Goal: Task Accomplishment & Management: Use online tool/utility

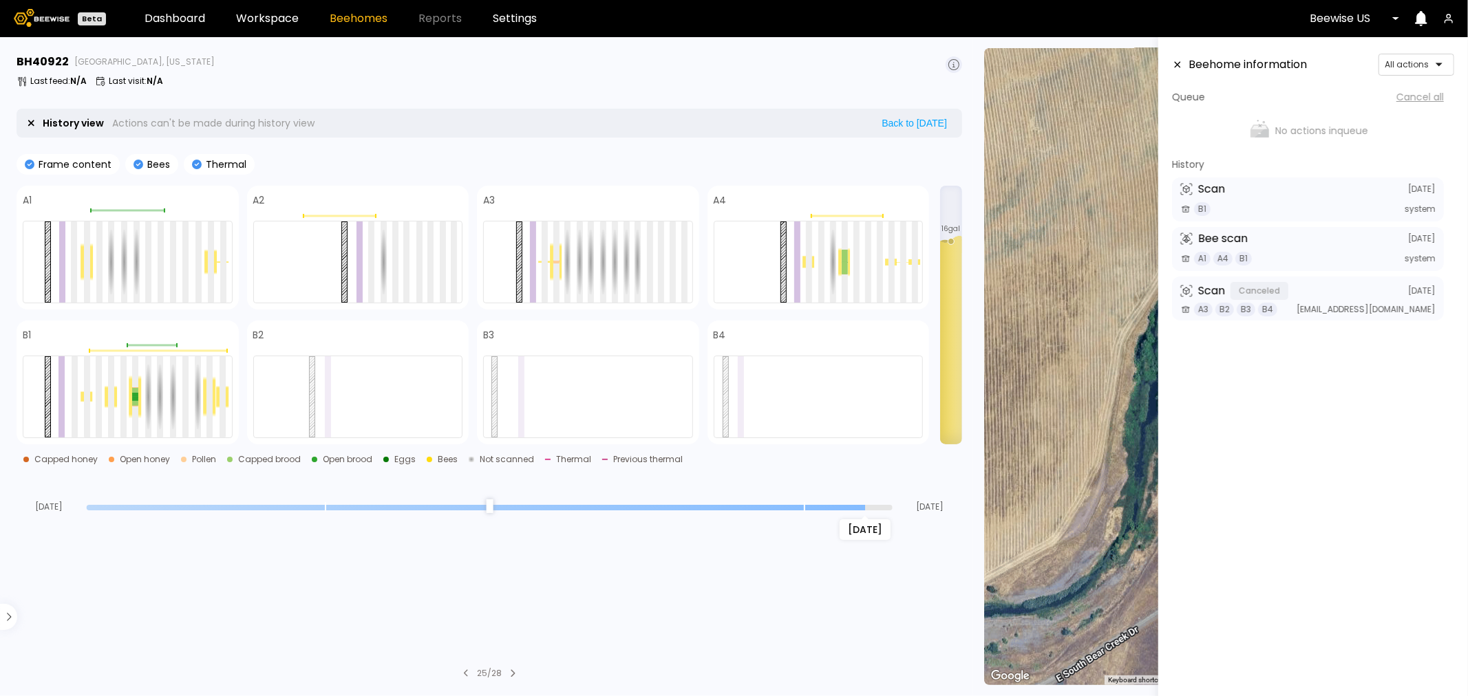
drag, startPoint x: 888, startPoint y: 505, endPoint x: 852, endPoint y: 504, distance: 35.8
click at [852, 505] on input "range" at bounding box center [490, 508] width 806 height 6
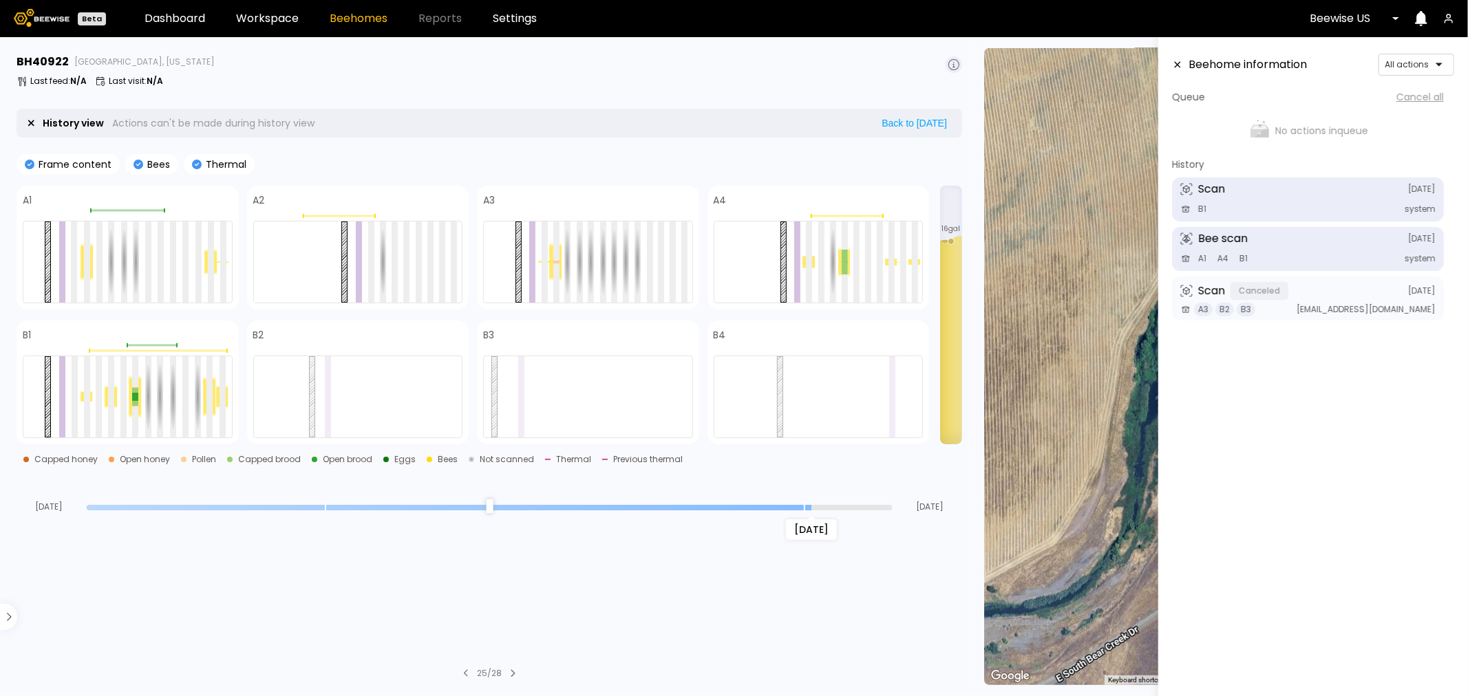
drag, startPoint x: 862, startPoint y: 509, endPoint x: 807, endPoint y: 507, distance: 55.1
click at [807, 507] on input "range" at bounding box center [490, 508] width 806 height 6
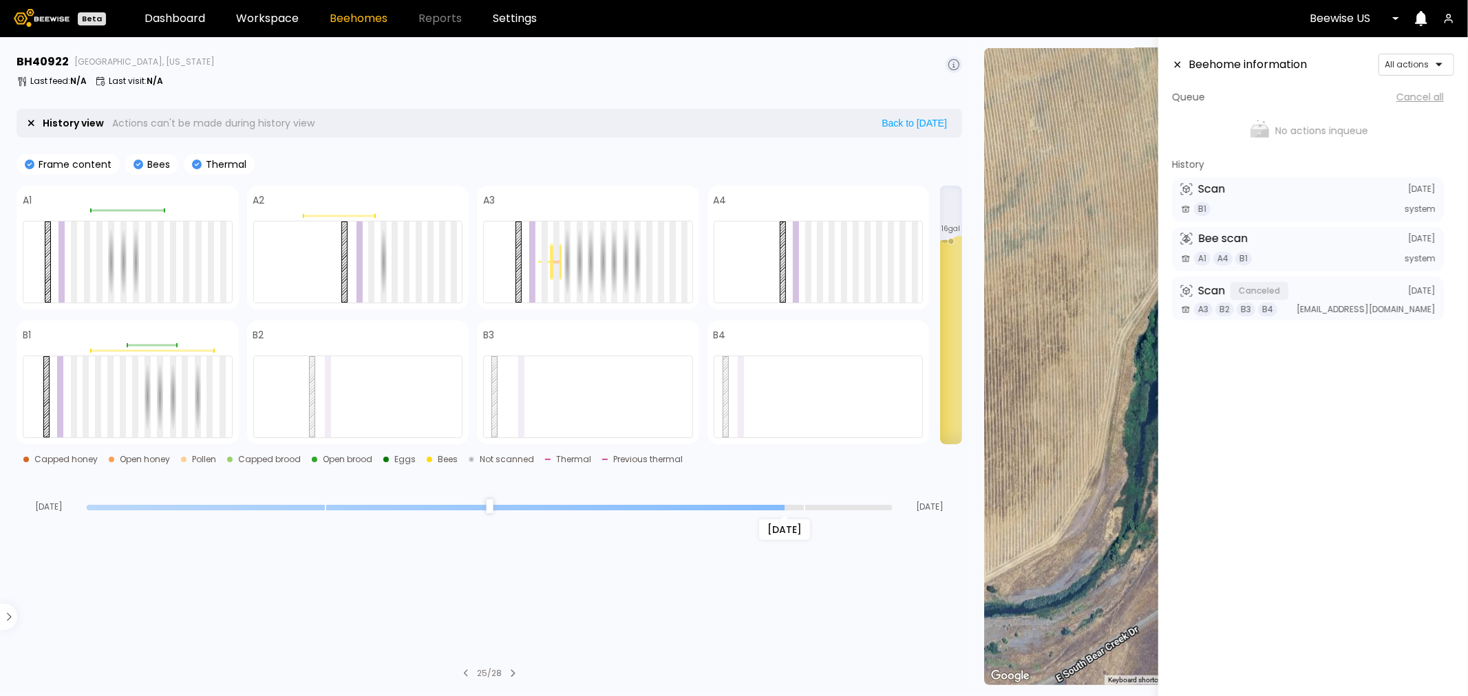
type input "*"
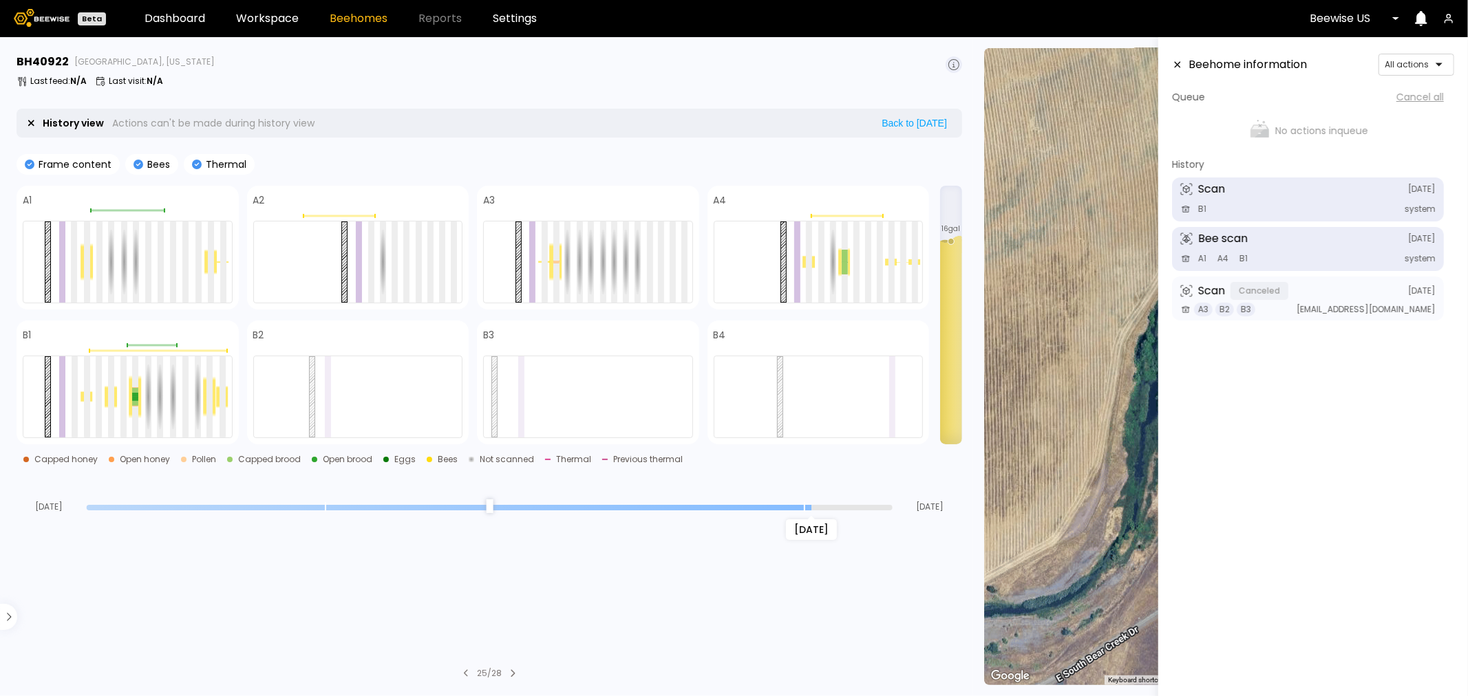
click at [805, 509] on input "range" at bounding box center [490, 508] width 806 height 6
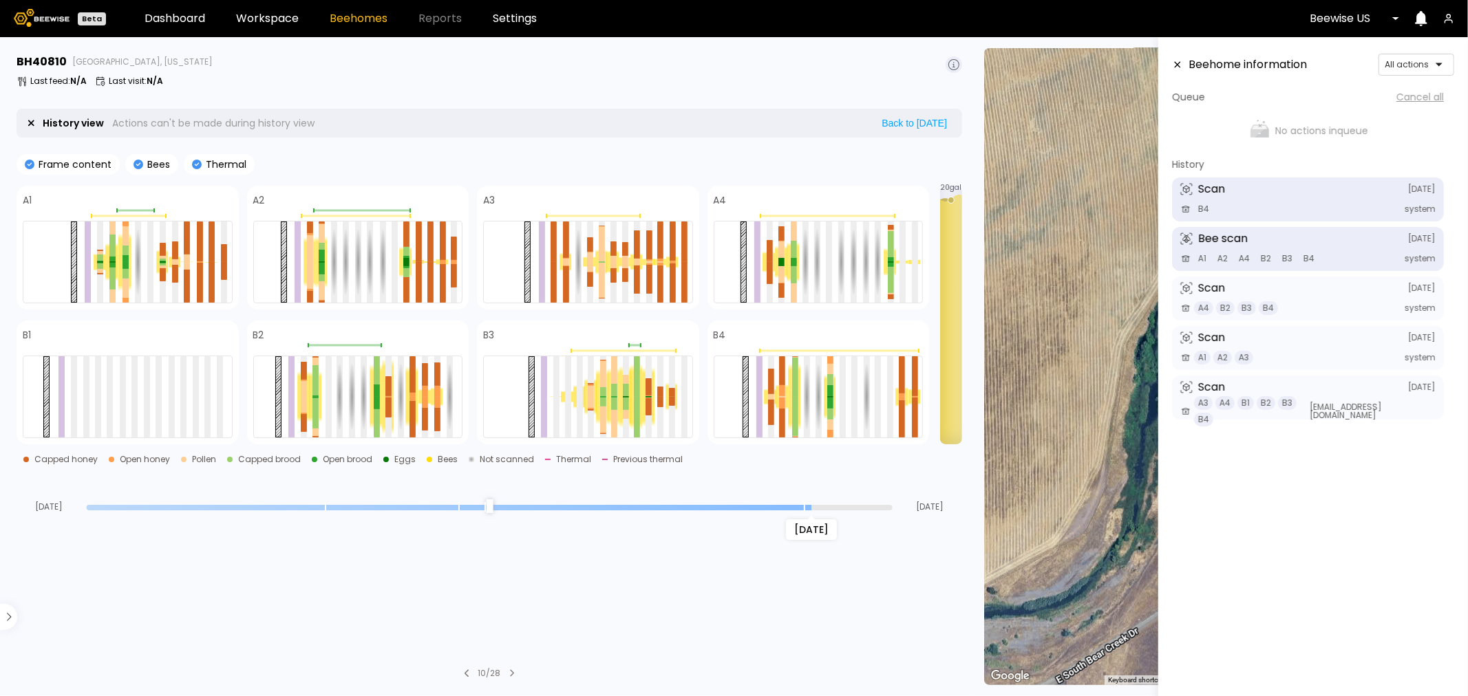
drag, startPoint x: 889, startPoint y: 510, endPoint x: 820, endPoint y: 506, distance: 69.6
type input "*"
click at [820, 506] on input "range" at bounding box center [490, 508] width 806 height 6
click at [359, 345] on div at bounding box center [344, 346] width 73 height 2
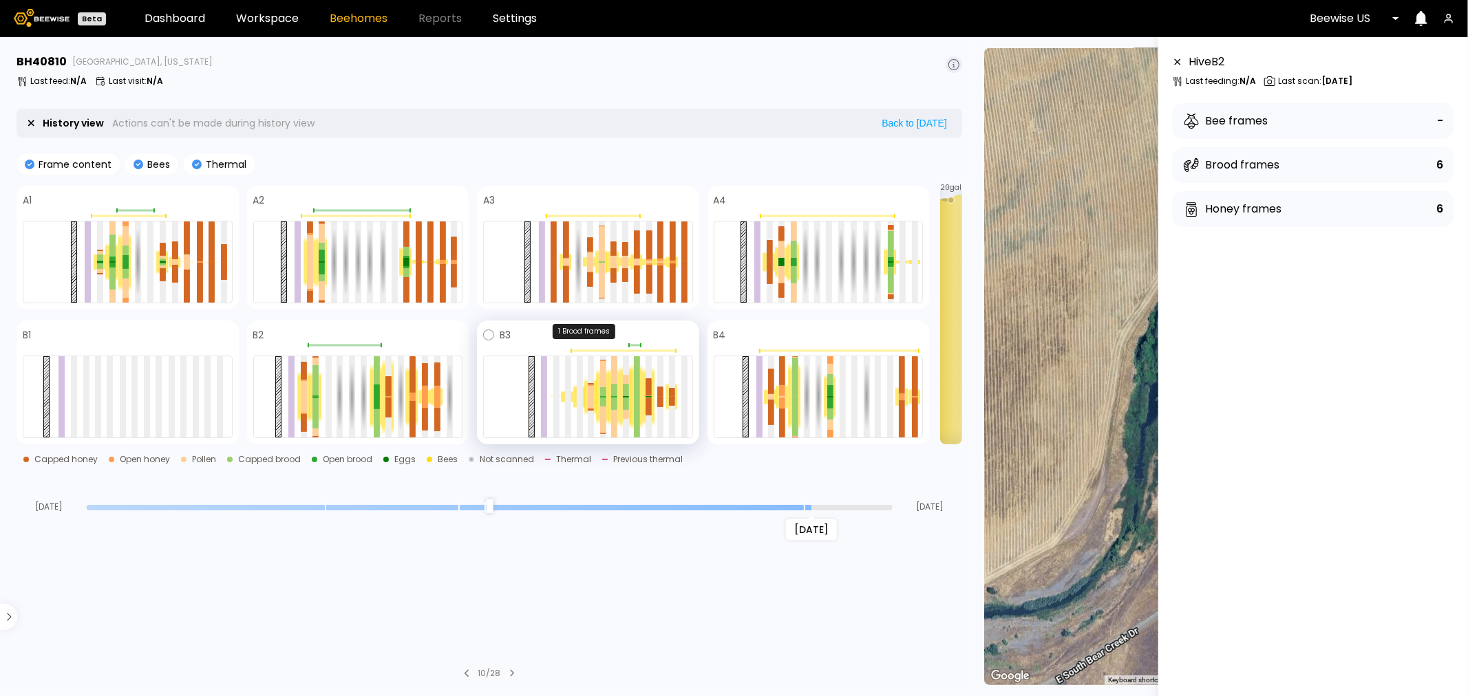
click at [635, 346] on div at bounding box center [634, 346] width 12 height 2
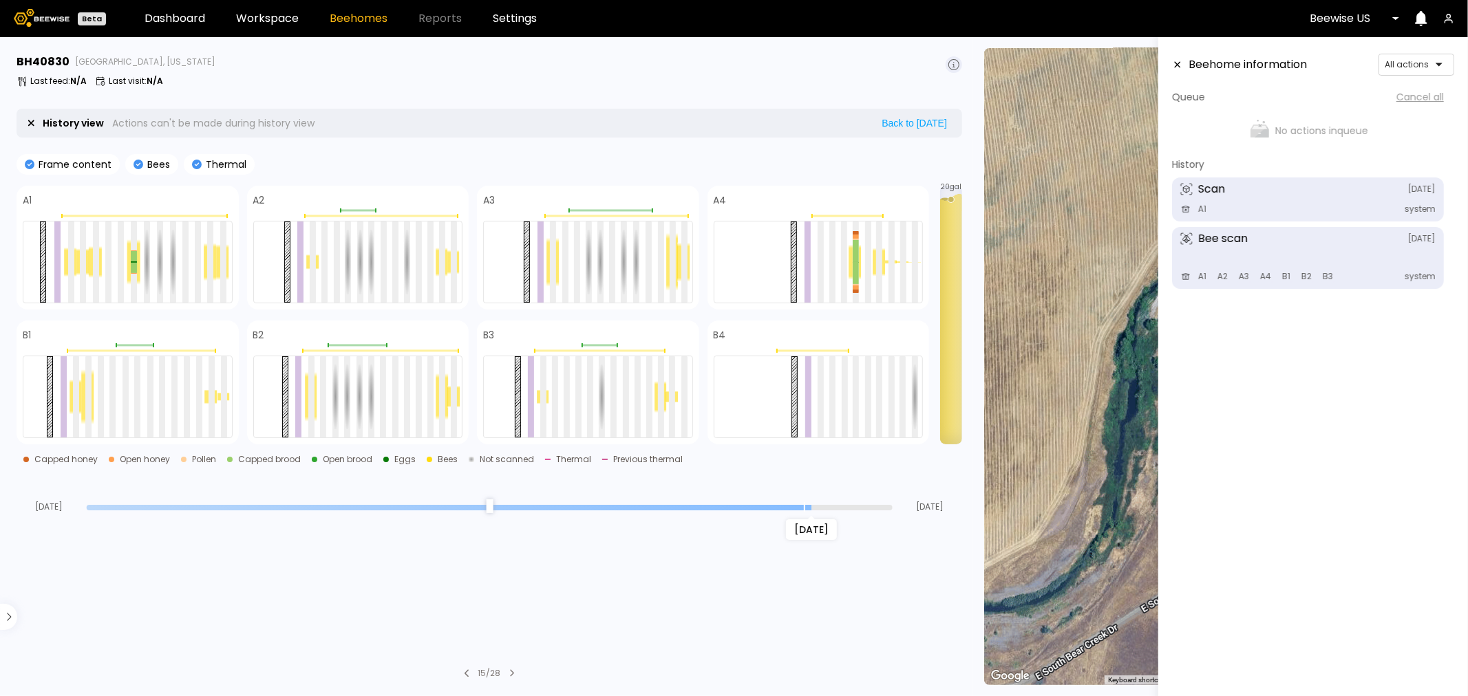
drag, startPoint x: 886, startPoint y: 507, endPoint x: 800, endPoint y: 506, distance: 86.7
type input "*"
click at [800, 506] on input "range" at bounding box center [490, 508] width 806 height 6
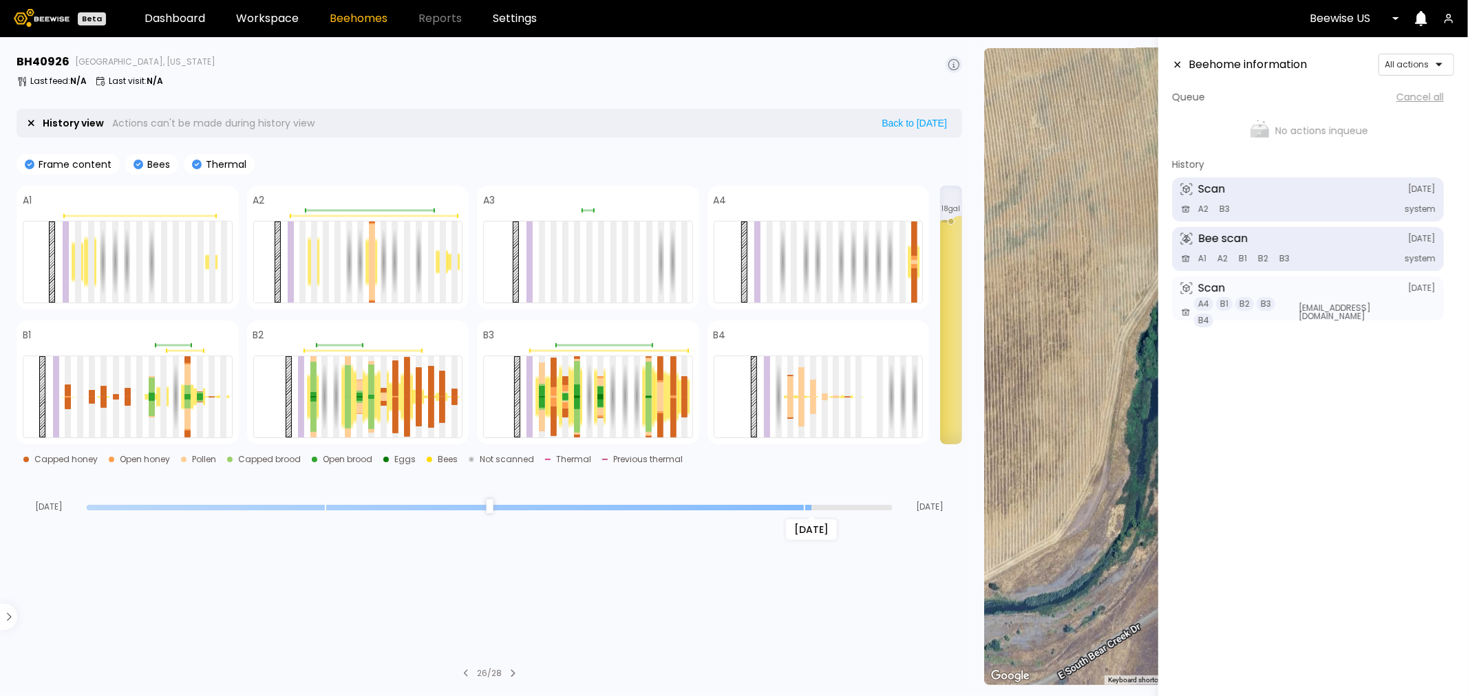
drag, startPoint x: 888, startPoint y: 510, endPoint x: 802, endPoint y: 511, distance: 85.4
type input "*"
click at [802, 511] on input "range" at bounding box center [490, 508] width 806 height 6
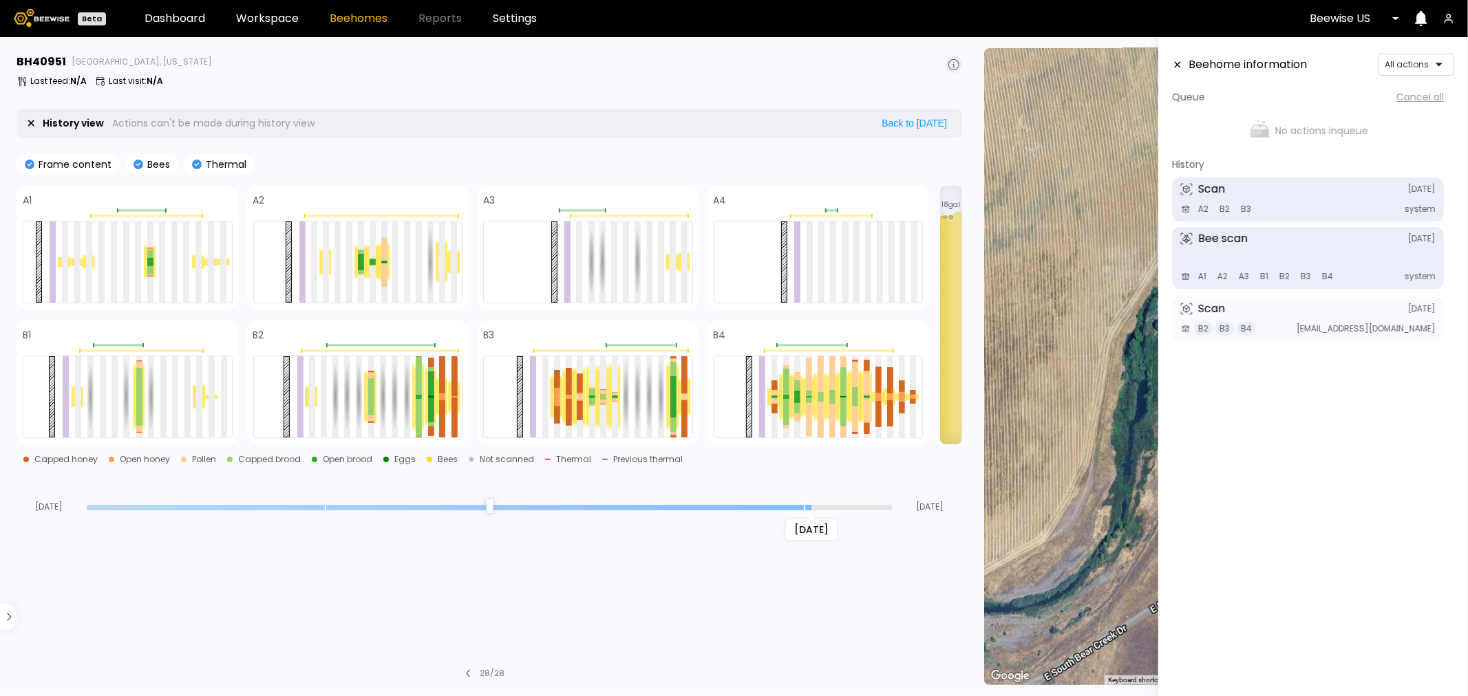
drag, startPoint x: 889, startPoint y: 507, endPoint x: 809, endPoint y: 503, distance: 79.9
type input "*"
click at [809, 505] on input "range" at bounding box center [490, 508] width 806 height 6
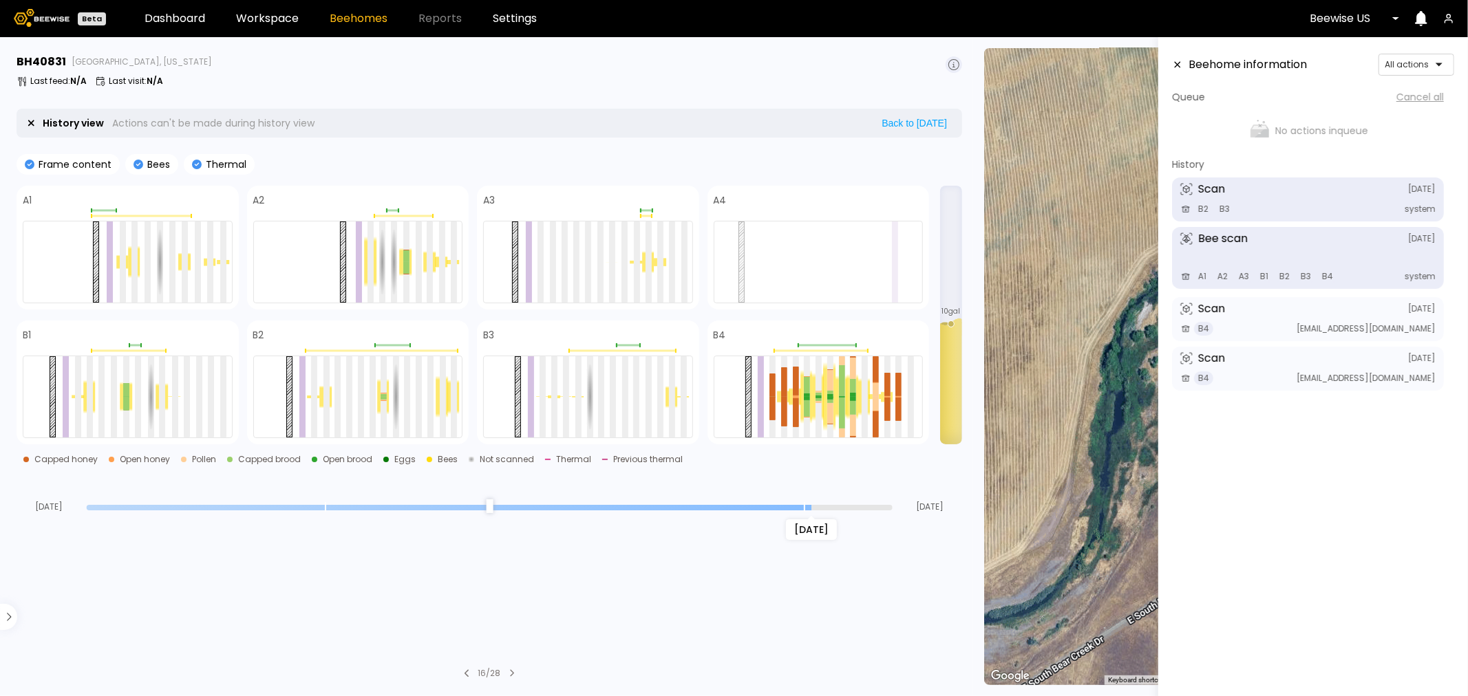
drag, startPoint x: 888, startPoint y: 508, endPoint x: 802, endPoint y: 504, distance: 86.1
type input "*"
click at [802, 505] on input "range" at bounding box center [490, 508] width 806 height 6
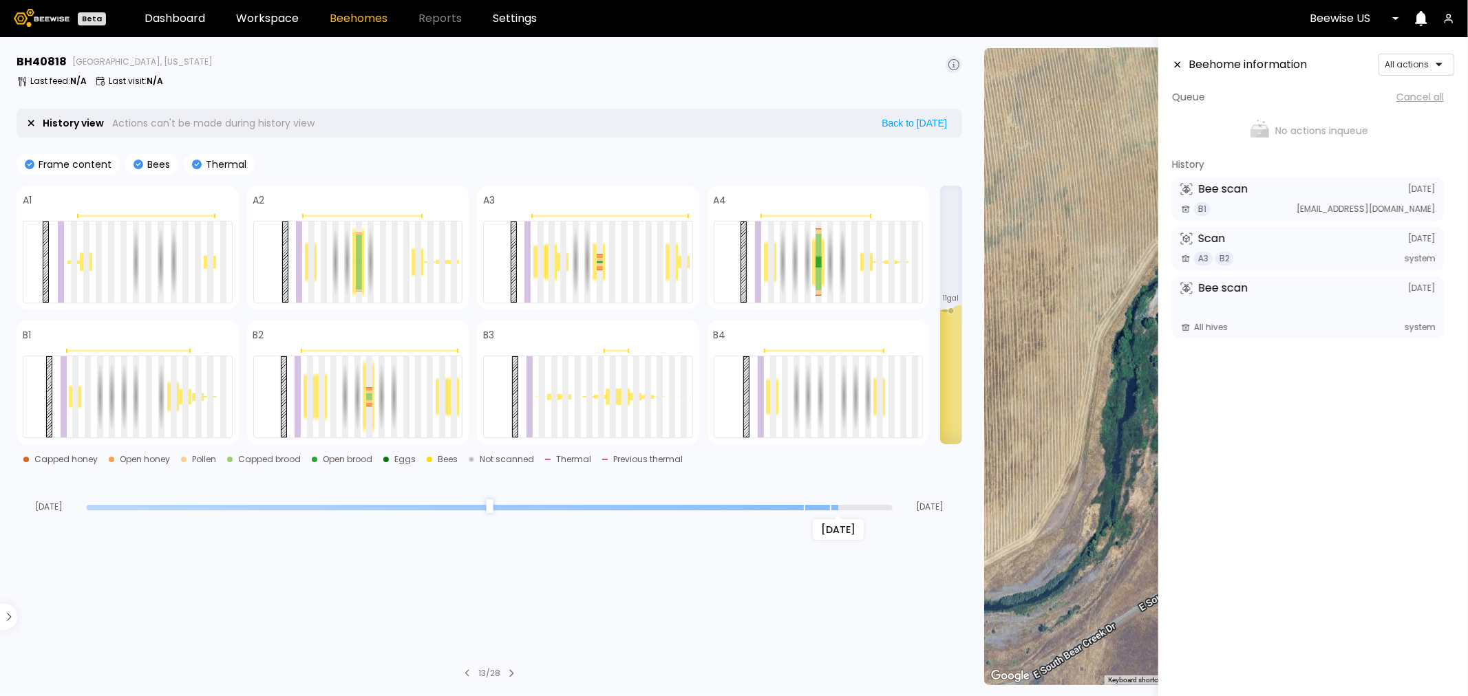
drag, startPoint x: 888, startPoint y: 508, endPoint x: 831, endPoint y: 507, distance: 56.4
click at [831, 507] on input "range" at bounding box center [490, 508] width 806 height 6
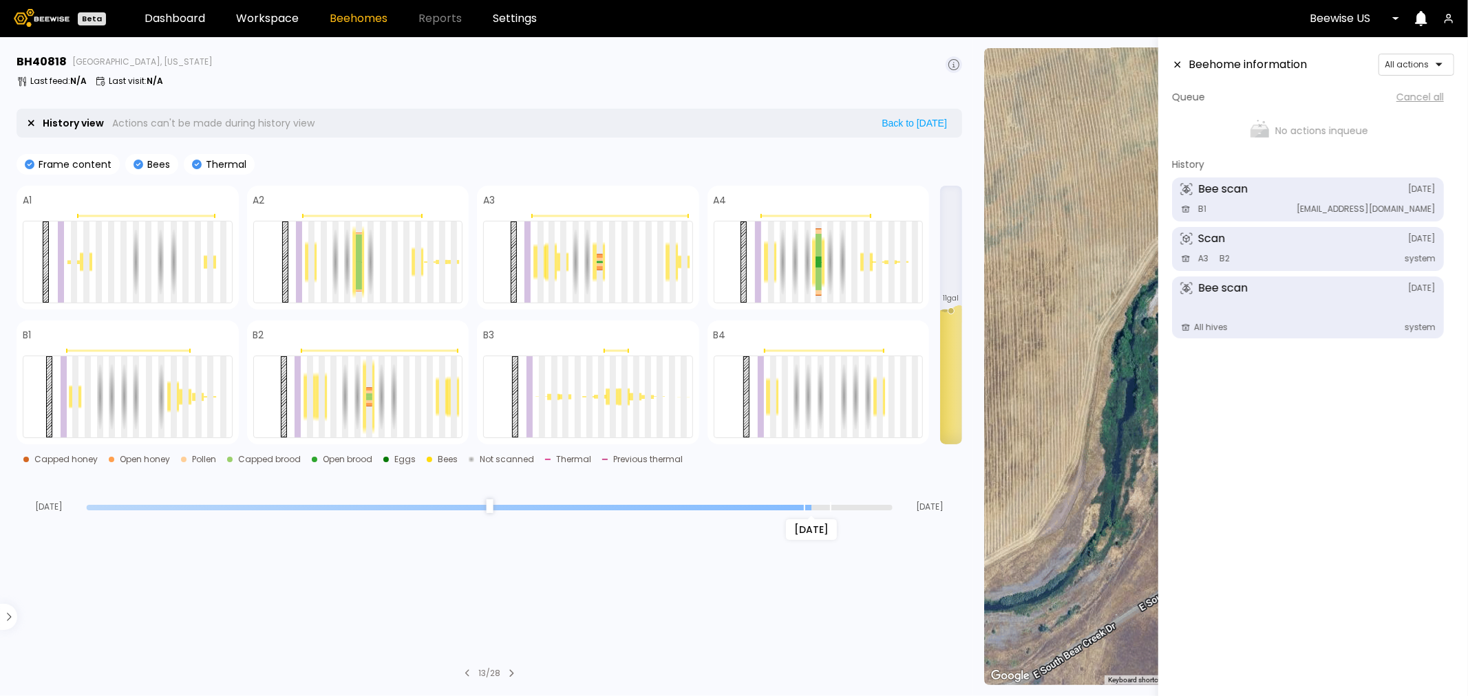
drag, startPoint x: 835, startPoint y: 508, endPoint x: 807, endPoint y: 503, distance: 27.9
type input "*"
click at [807, 505] on input "range" at bounding box center [490, 508] width 806 height 6
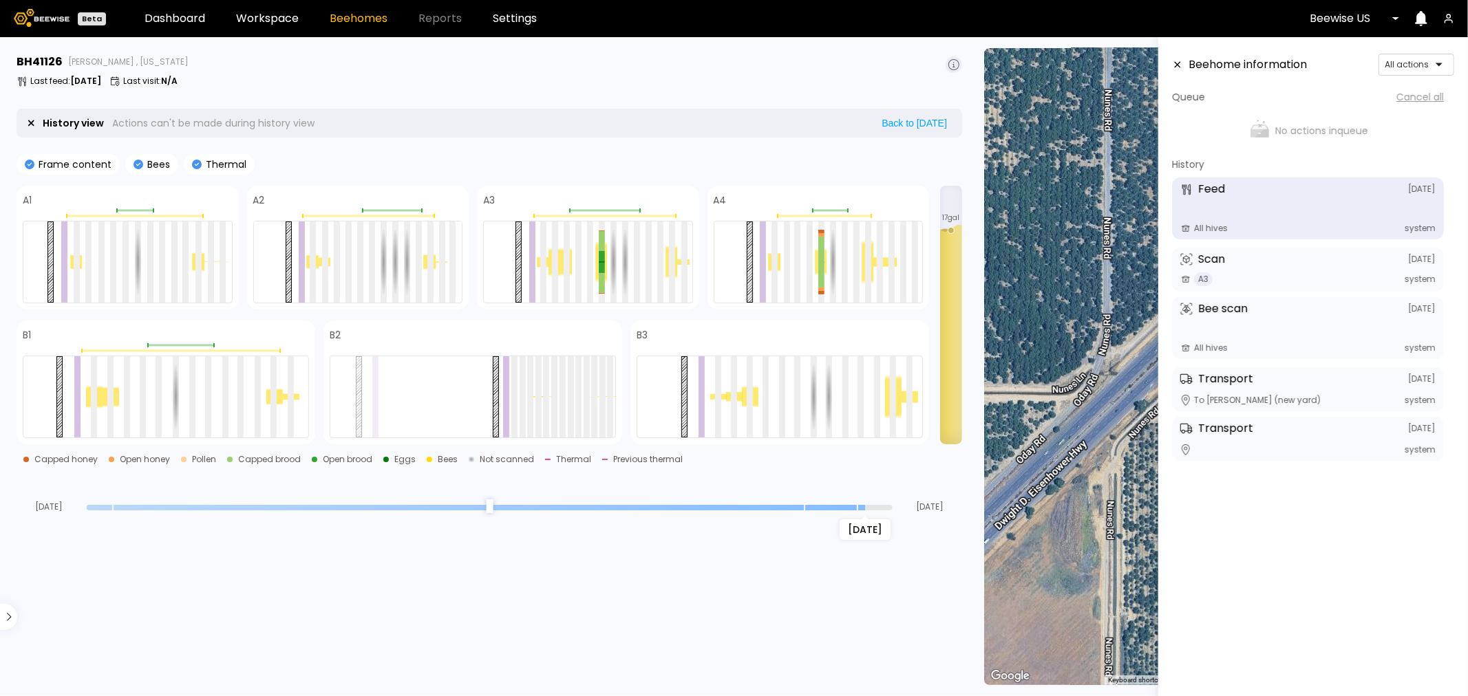
drag, startPoint x: 889, startPoint y: 509, endPoint x: 853, endPoint y: 504, distance: 36.1
click at [853, 505] on input "range" at bounding box center [490, 508] width 806 height 6
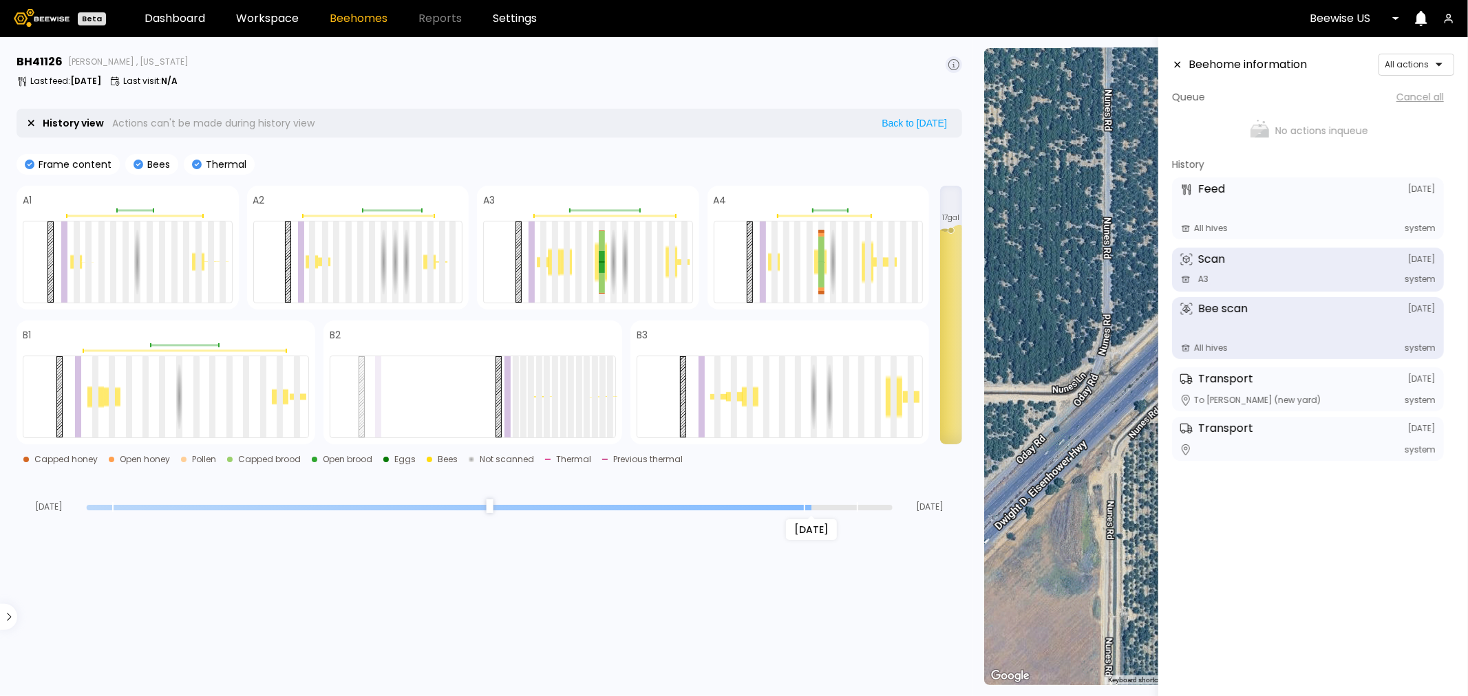
drag, startPoint x: 861, startPoint y: 509, endPoint x: 802, endPoint y: 505, distance: 58.6
type input "*"
click at [802, 505] on input "range" at bounding box center [490, 508] width 806 height 6
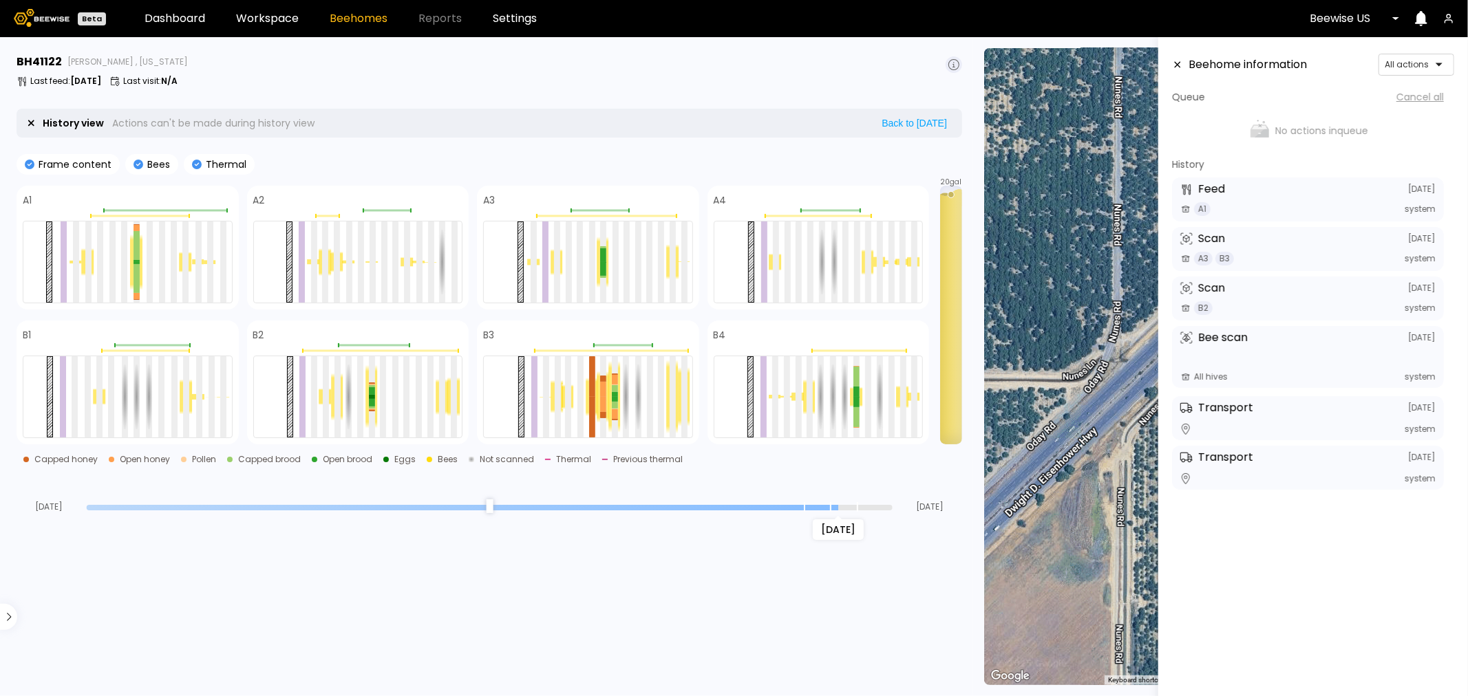
drag, startPoint x: 890, startPoint y: 509, endPoint x: 842, endPoint y: 511, distance: 48.2
click at [842, 511] on input "range" at bounding box center [490, 508] width 806 height 6
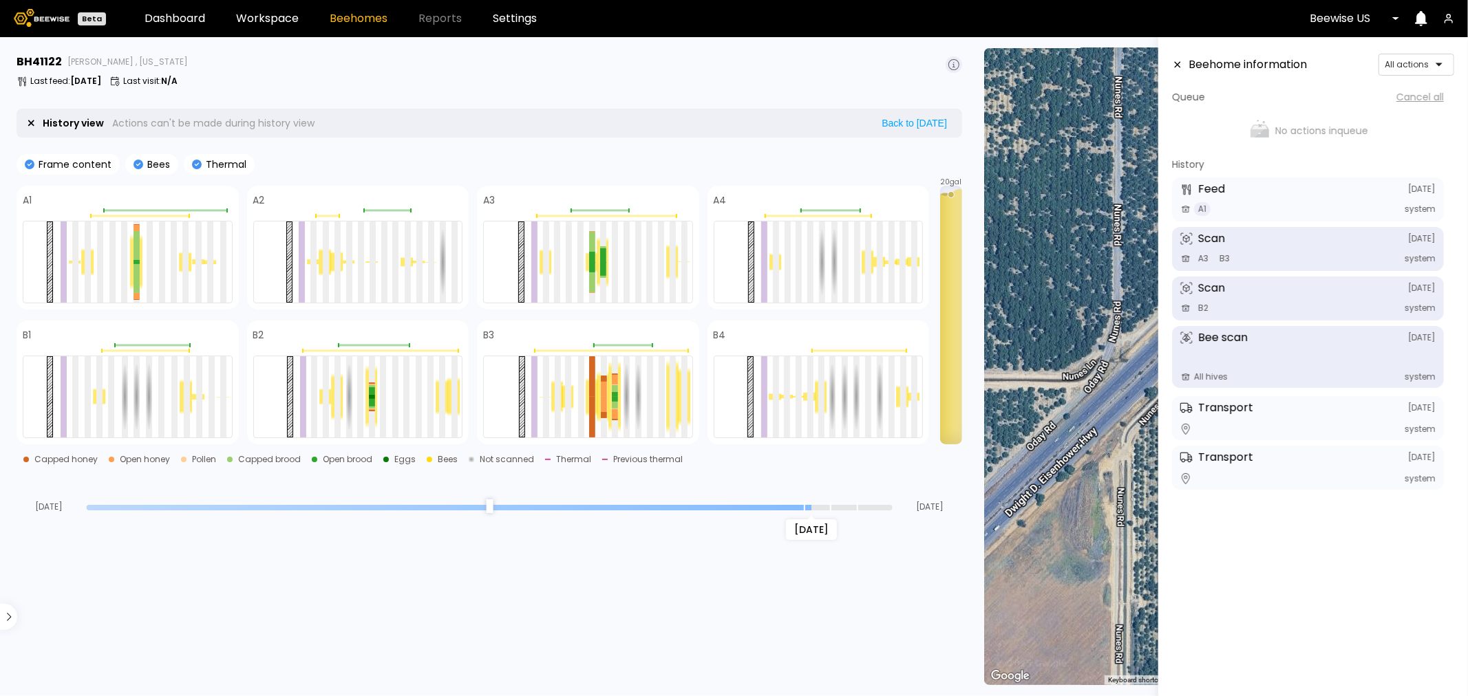
drag, startPoint x: 828, startPoint y: 509, endPoint x: 795, endPoint y: 505, distance: 33.3
click at [795, 505] on input "range" at bounding box center [490, 508] width 806 height 6
drag, startPoint x: 780, startPoint y: 507, endPoint x: 802, endPoint y: 510, distance: 21.6
type input "*"
click at [802, 510] on input "range" at bounding box center [490, 508] width 806 height 6
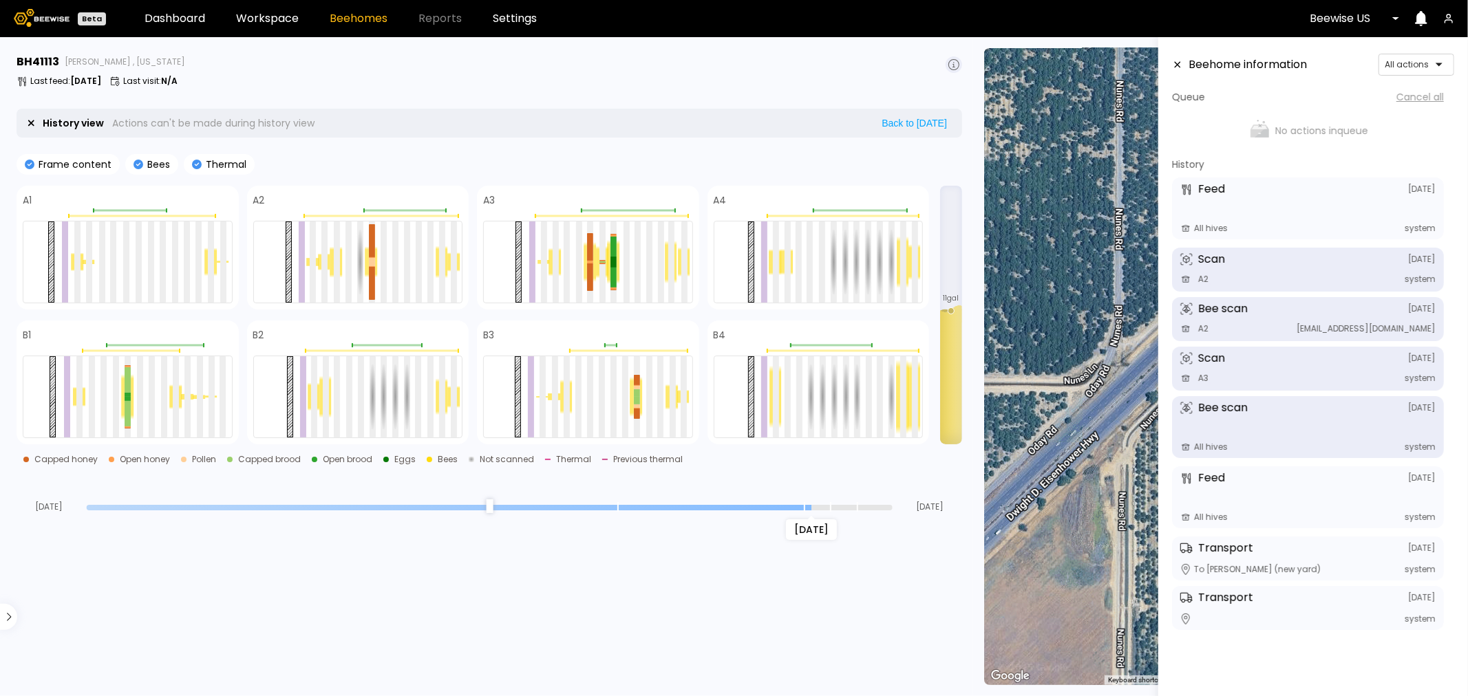
drag, startPoint x: 886, startPoint y: 508, endPoint x: 816, endPoint y: 510, distance: 70.2
type input "*"
click at [816, 510] on input "range" at bounding box center [490, 508] width 806 height 6
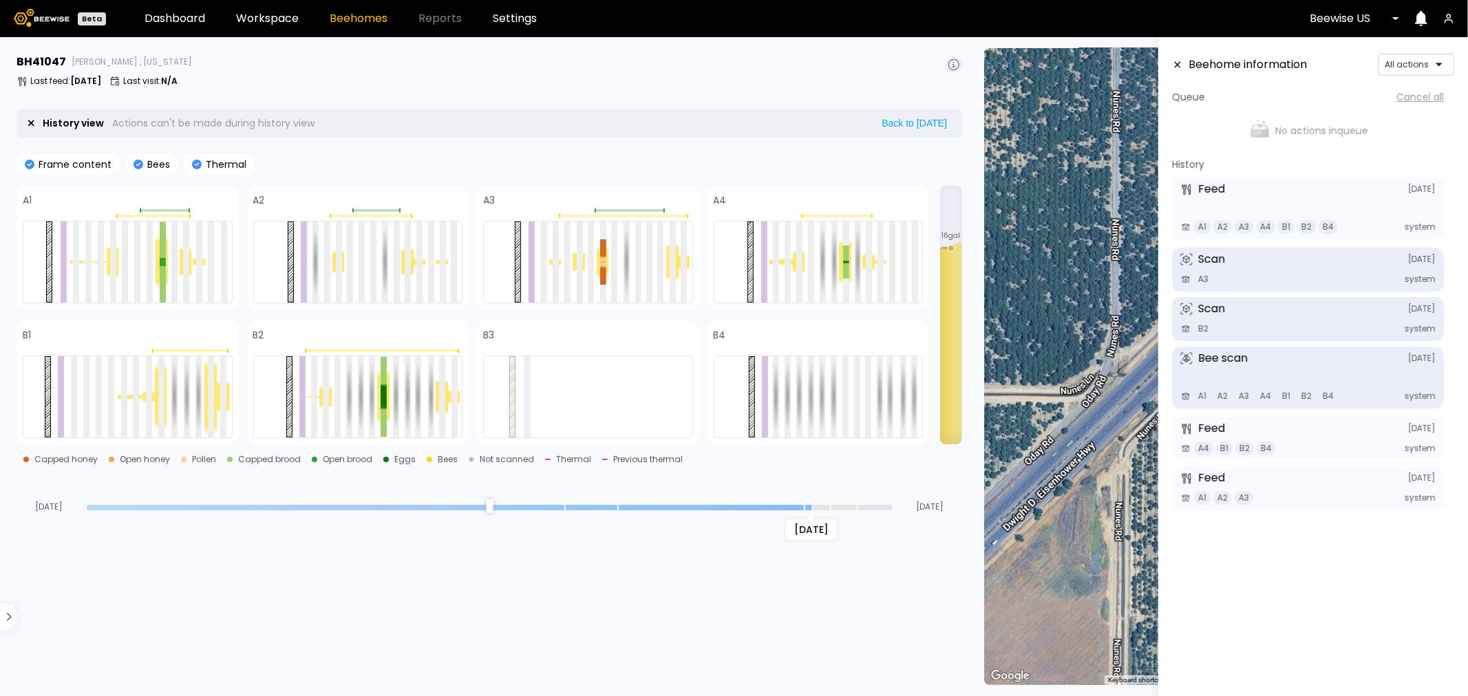
drag, startPoint x: 888, startPoint y: 510, endPoint x: 805, endPoint y: 509, distance: 82.6
type input "*"
click at [805, 509] on input "range" at bounding box center [490, 508] width 806 height 6
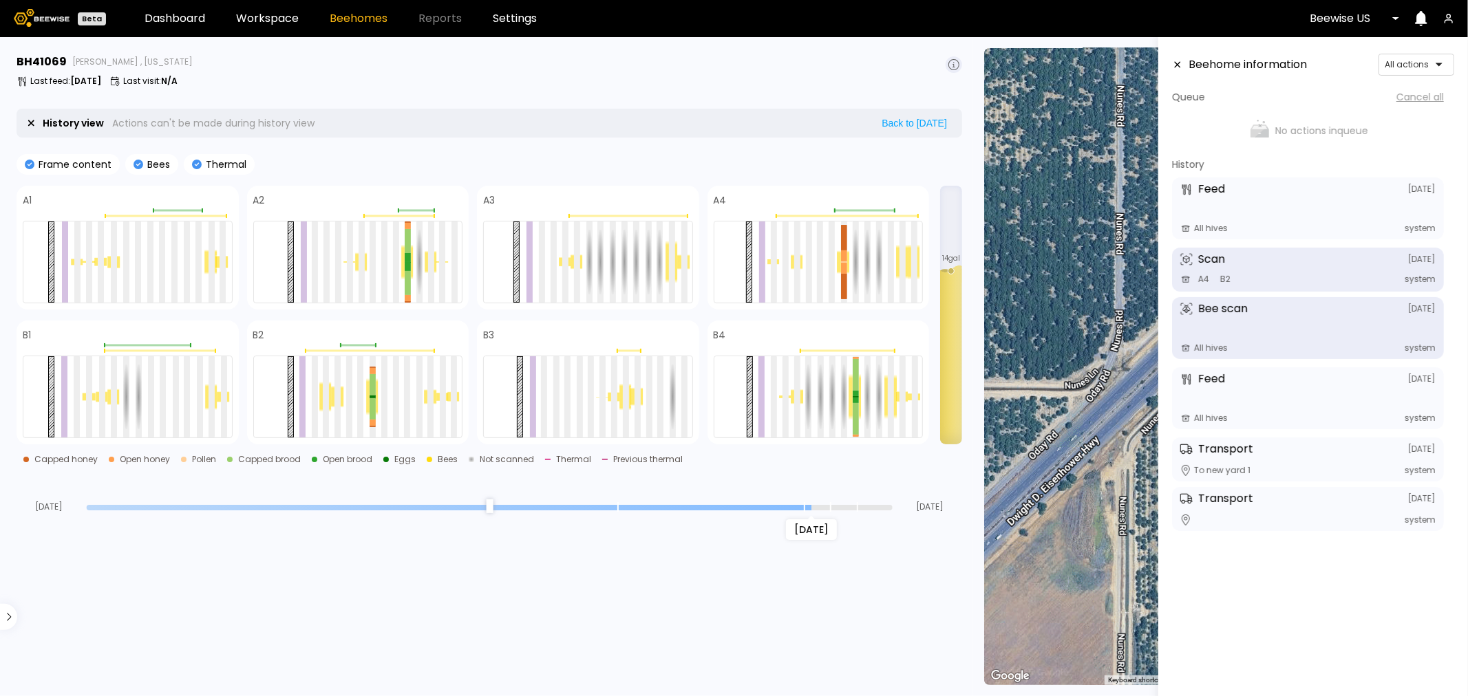
drag, startPoint x: 886, startPoint y: 510, endPoint x: 802, endPoint y: 507, distance: 83.3
type input "*"
click at [802, 507] on input "range" at bounding box center [490, 508] width 806 height 6
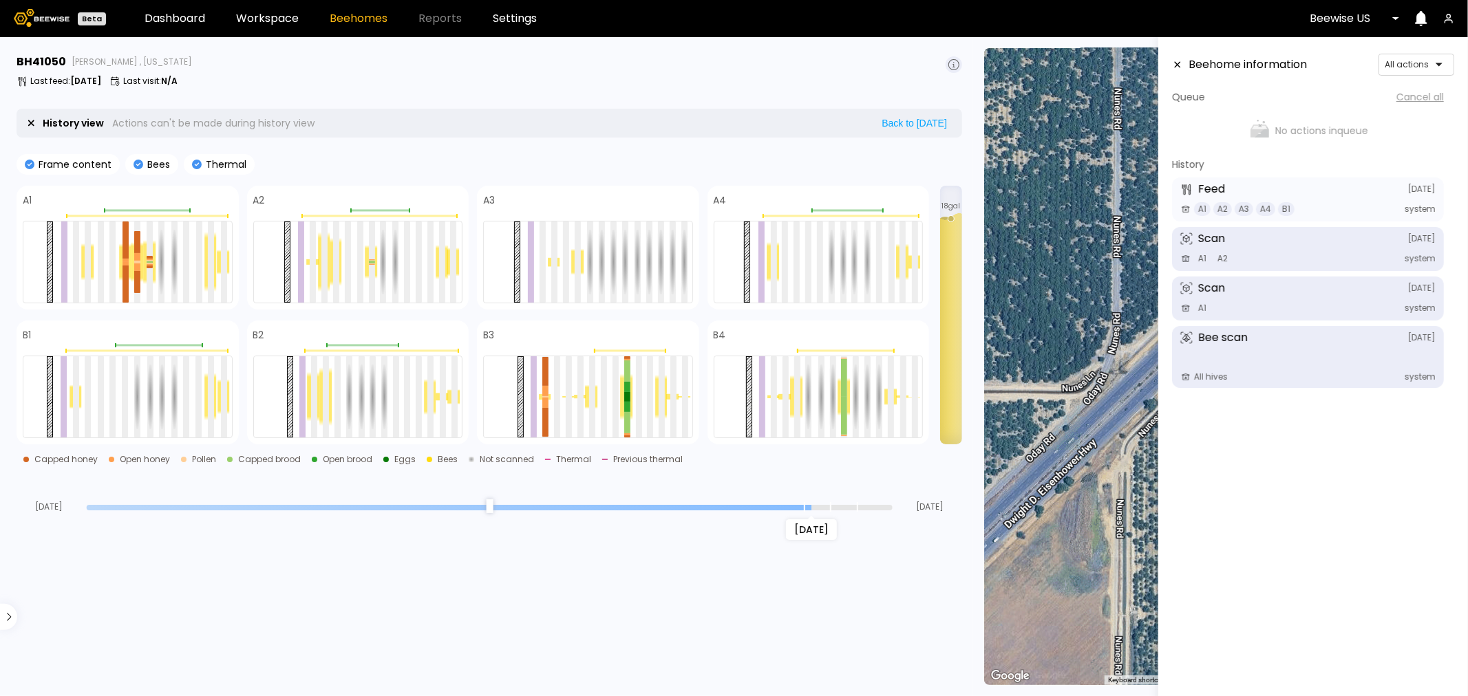
drag, startPoint x: 888, startPoint y: 511, endPoint x: 814, endPoint y: 511, distance: 73.6
type input "*"
click at [814, 511] on input "range" at bounding box center [490, 508] width 806 height 6
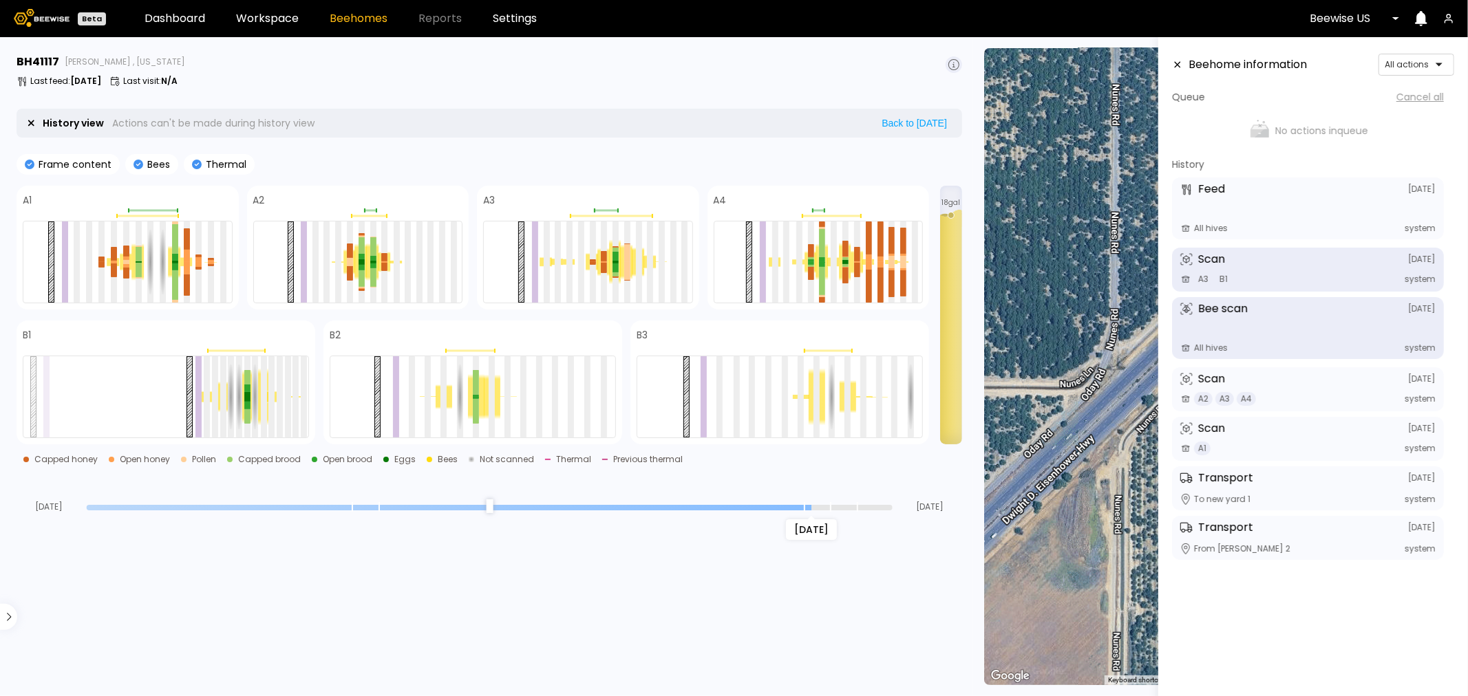
drag, startPoint x: 885, startPoint y: 509, endPoint x: 812, endPoint y: 513, distance: 73.1
type input "*"
click at [812, 511] on input "range" at bounding box center [490, 508] width 806 height 6
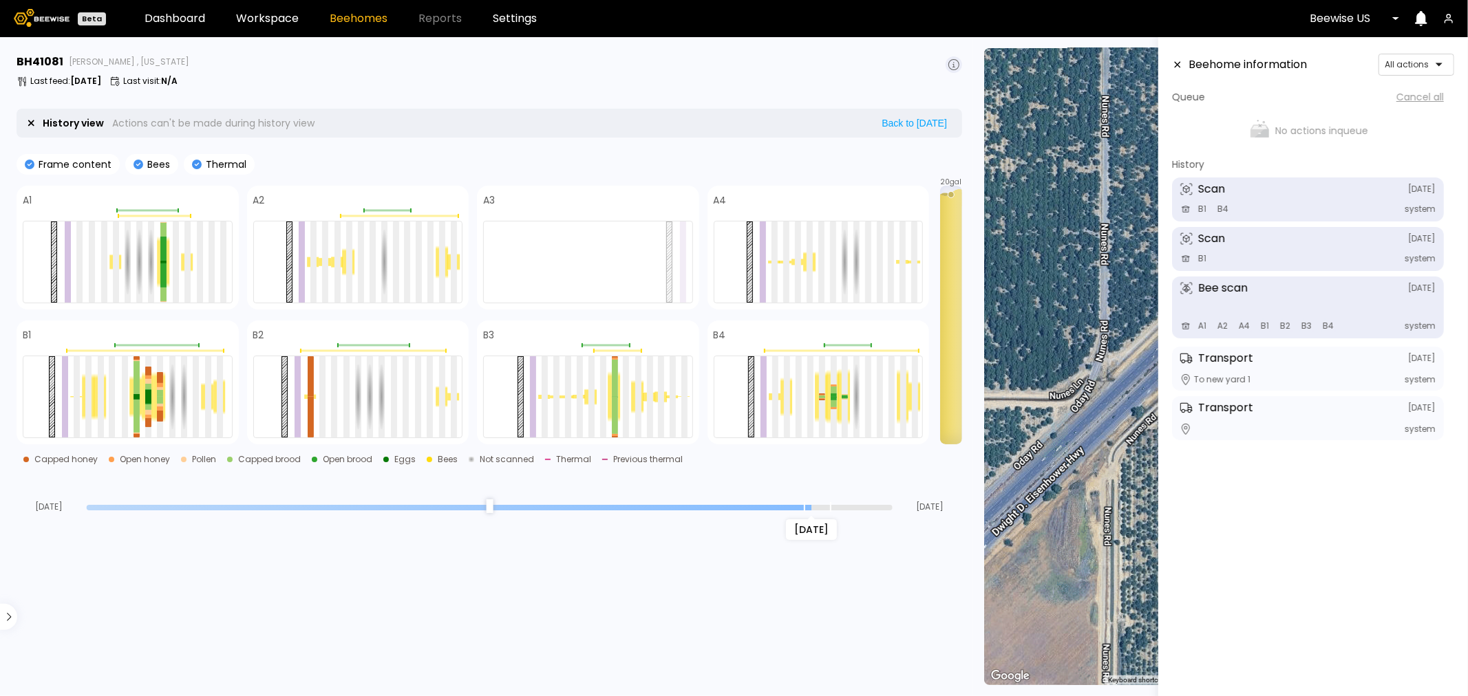
drag, startPoint x: 888, startPoint y: 510, endPoint x: 808, endPoint y: 513, distance: 79.9
type input "*"
click at [808, 511] on input "range" at bounding box center [490, 508] width 806 height 6
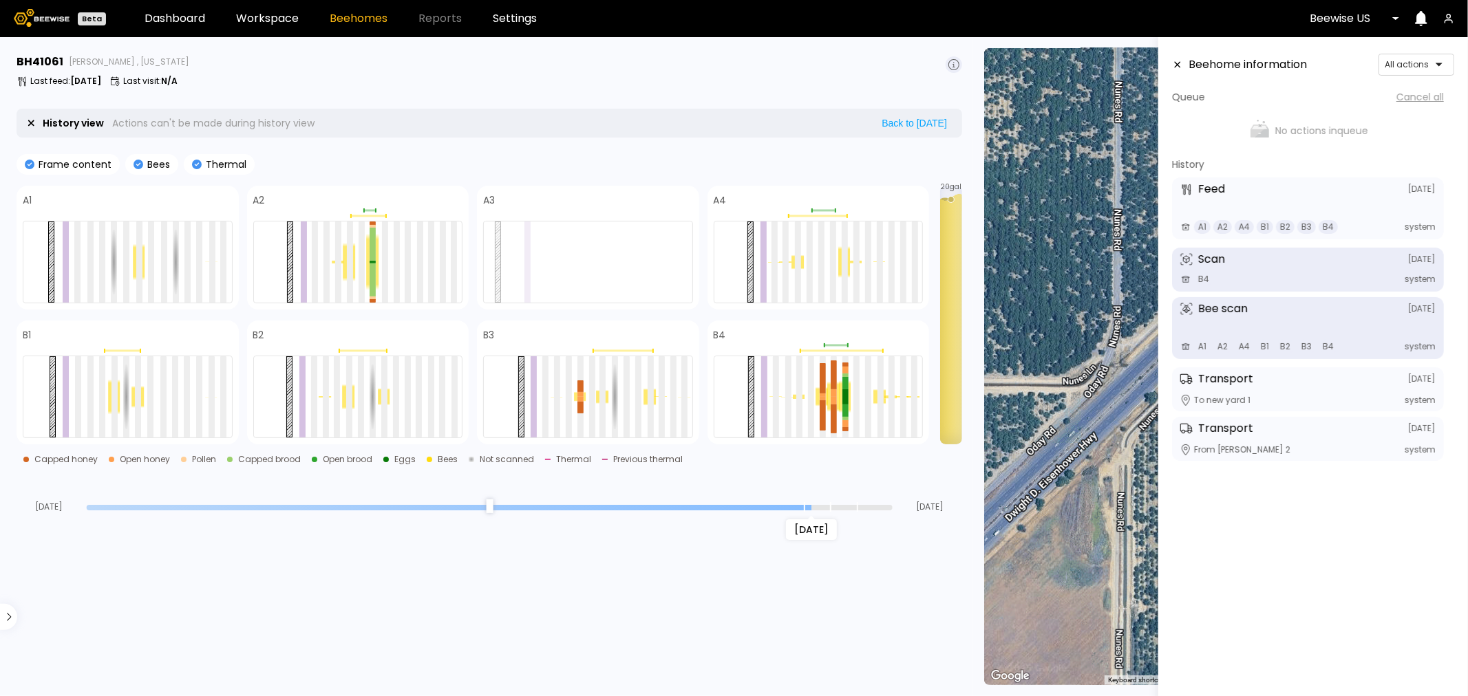
drag, startPoint x: 884, startPoint y: 508, endPoint x: 799, endPoint y: 514, distance: 84.9
type input "*"
click at [799, 511] on input "range" at bounding box center [490, 508] width 806 height 6
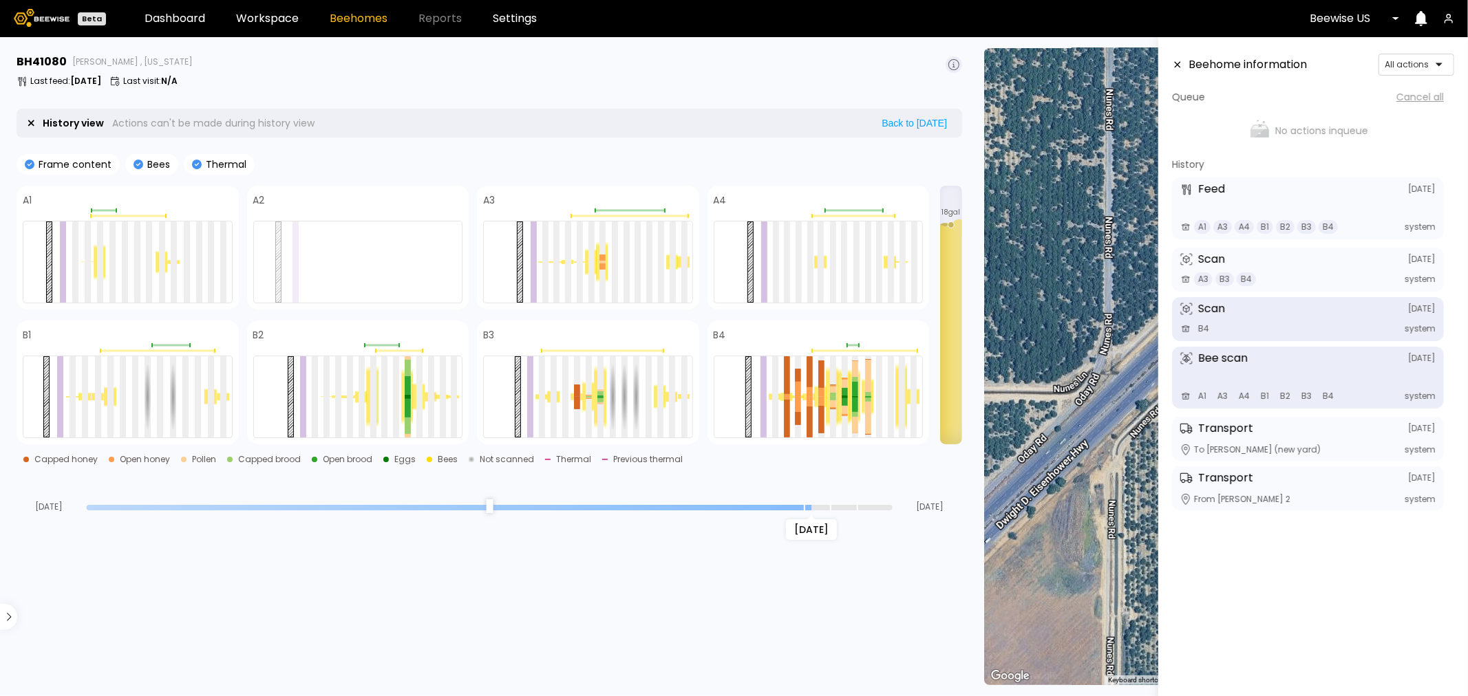
drag, startPoint x: 886, startPoint y: 507, endPoint x: 809, endPoint y: 505, distance: 77.1
type input "*"
click at [809, 505] on input "range" at bounding box center [490, 508] width 806 height 6
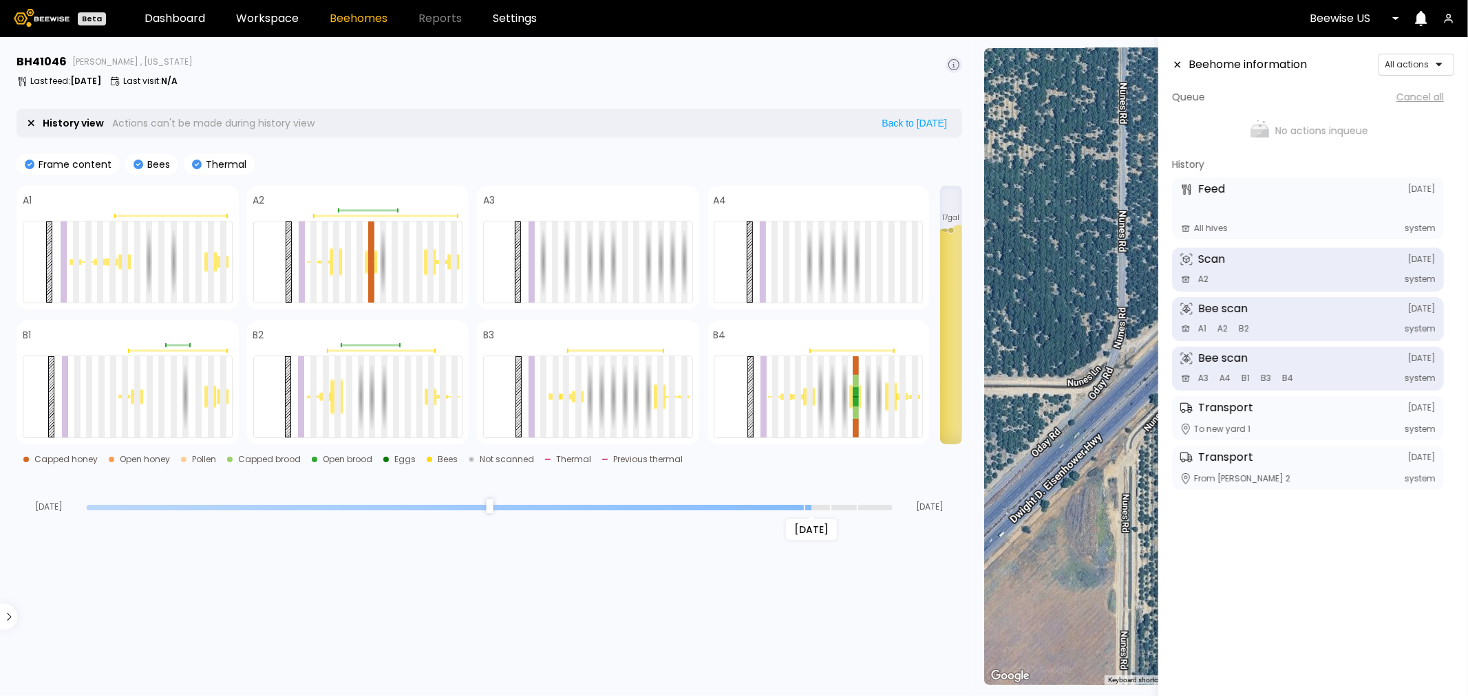
drag, startPoint x: 888, startPoint y: 504, endPoint x: 801, endPoint y: 509, distance: 86.9
type input "*"
click at [801, 509] on input "range" at bounding box center [490, 508] width 806 height 6
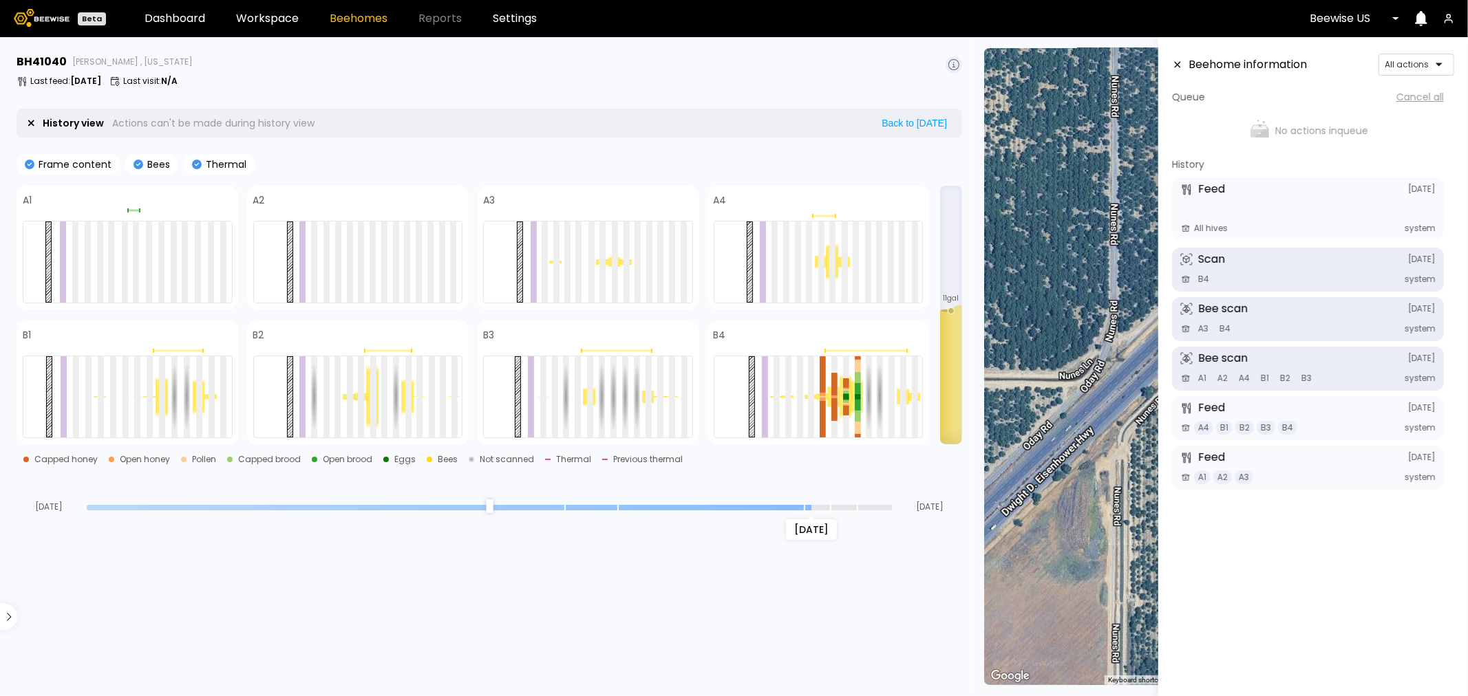
drag, startPoint x: 886, startPoint y: 510, endPoint x: 796, endPoint y: 515, distance: 90.3
type input "*"
click at [796, 511] on input "range" at bounding box center [490, 508] width 806 height 6
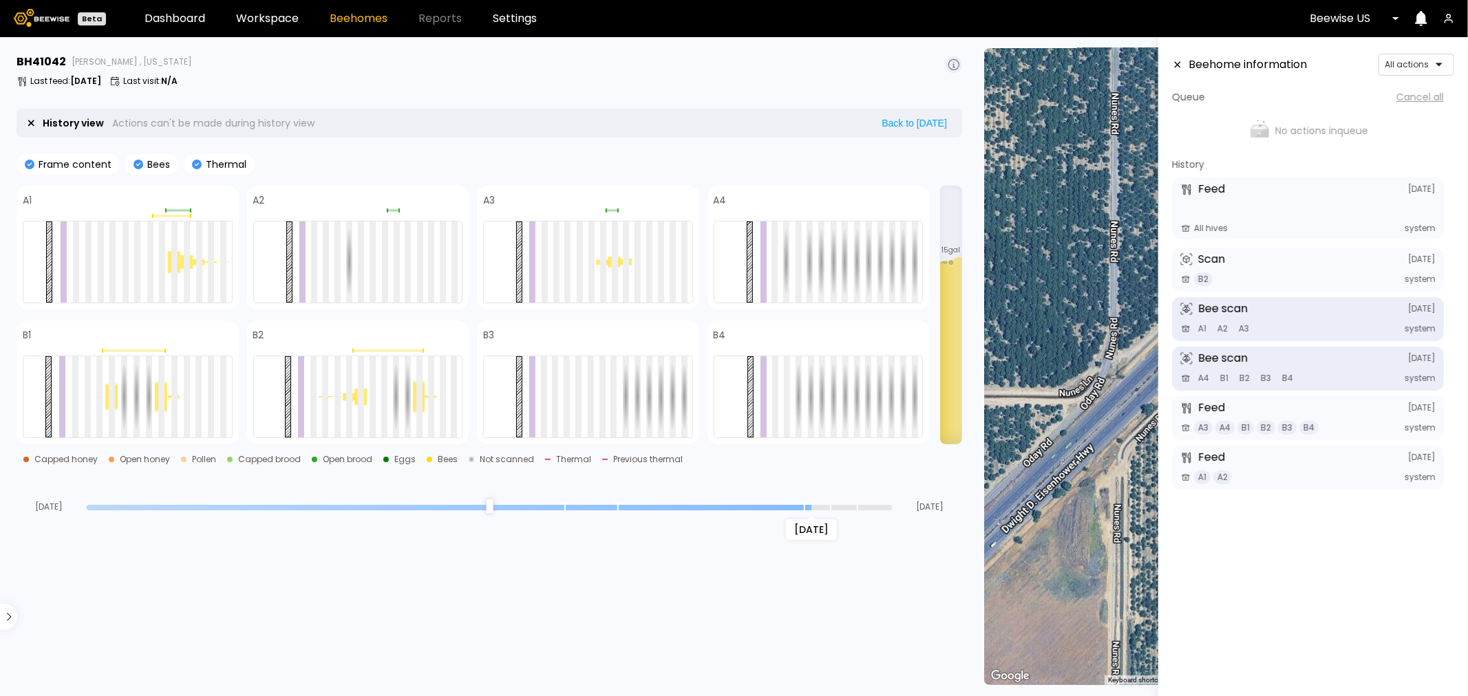
drag, startPoint x: 884, startPoint y: 511, endPoint x: 804, endPoint y: 515, distance: 80.6
type input "*"
click at [804, 511] on input "range" at bounding box center [490, 508] width 806 height 6
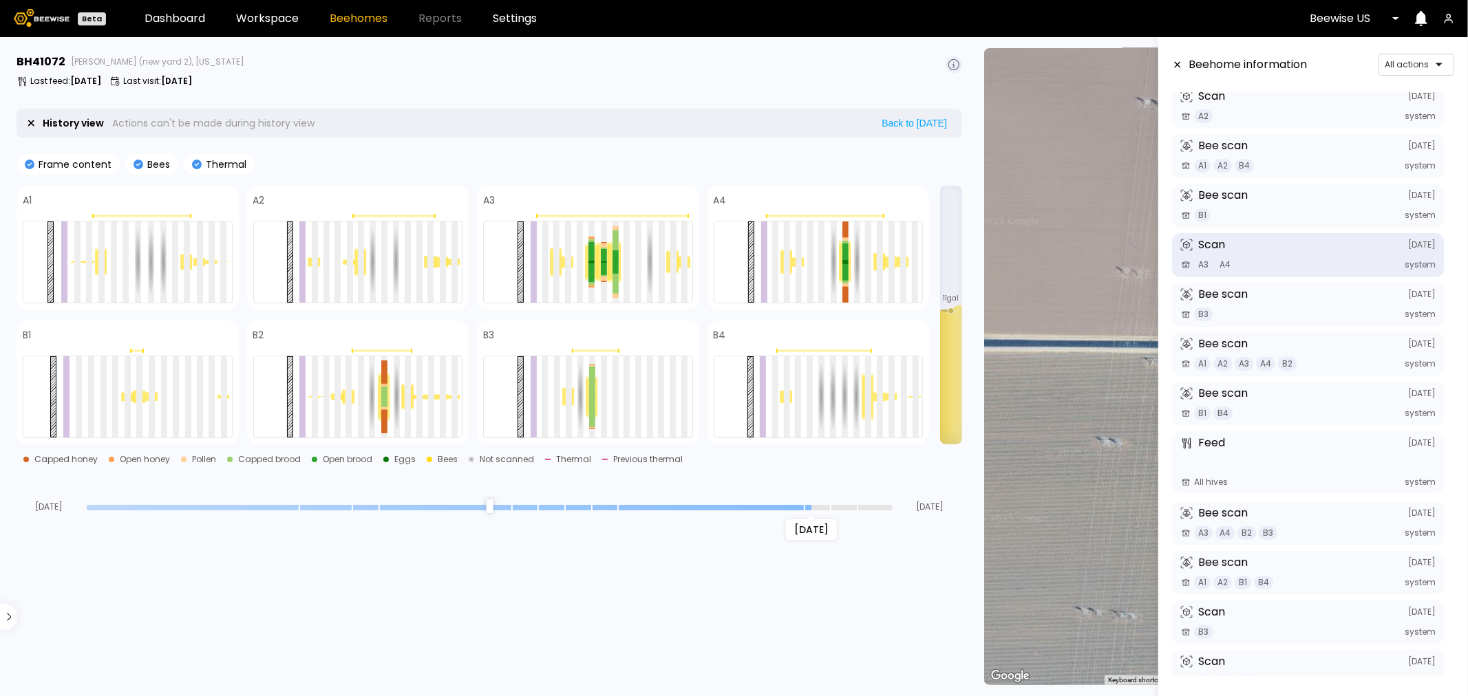
scroll to position [179, 0]
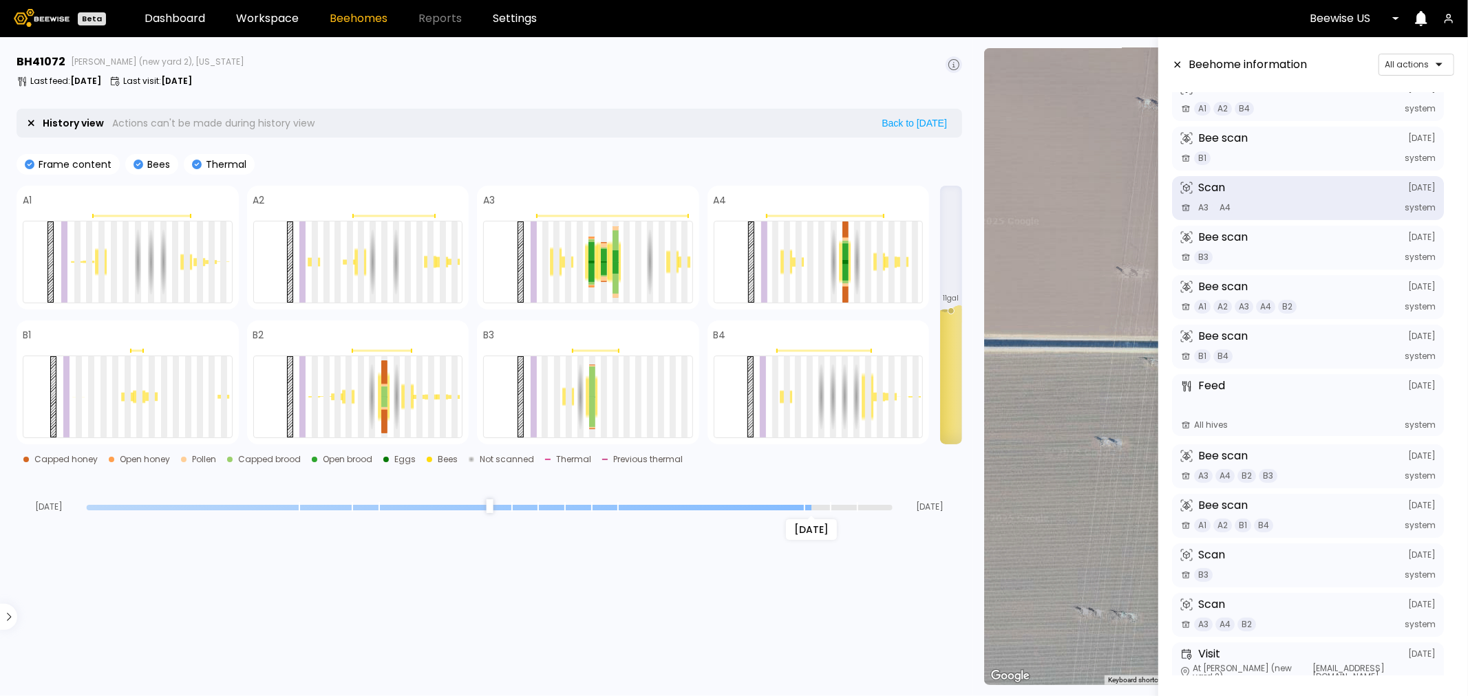
drag, startPoint x: 886, startPoint y: 504, endPoint x: 800, endPoint y: 510, distance: 86.2
type input "*"
click at [800, 510] on input "range" at bounding box center [490, 508] width 806 height 6
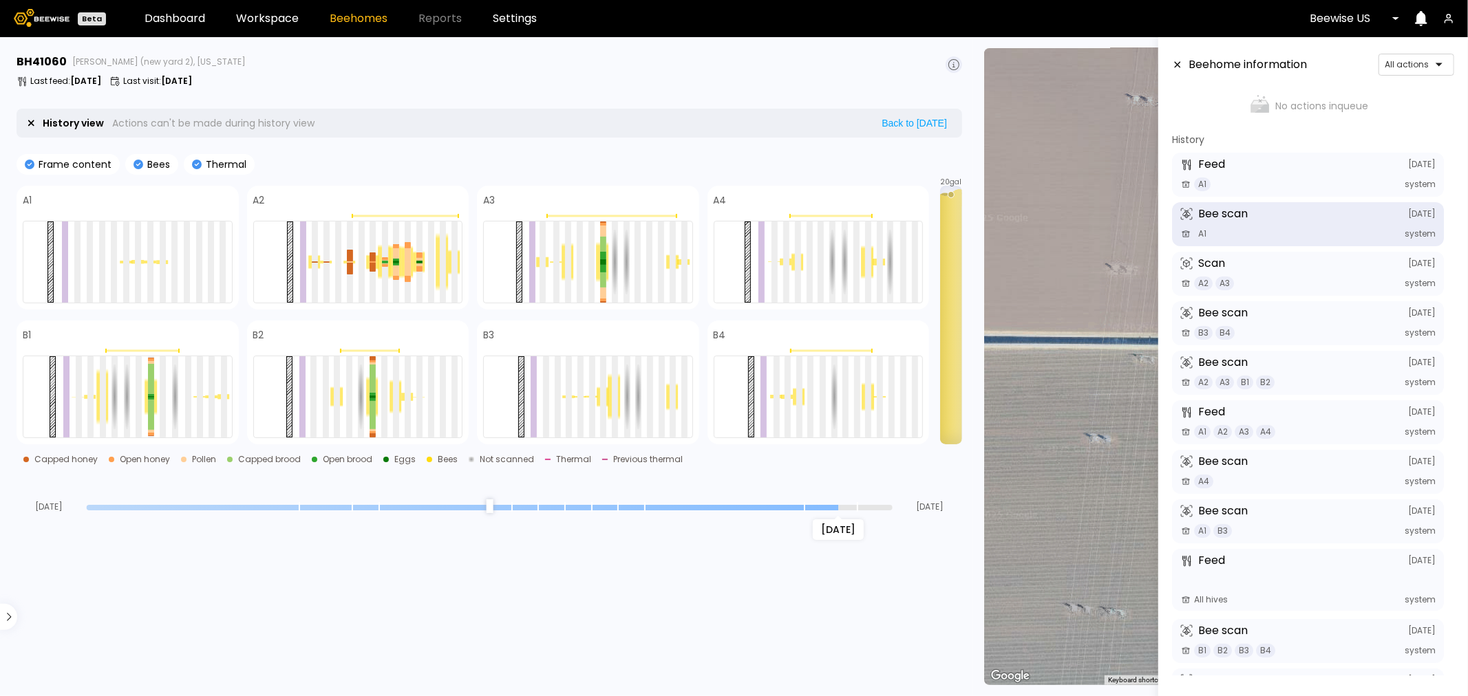
scroll to position [142, 0]
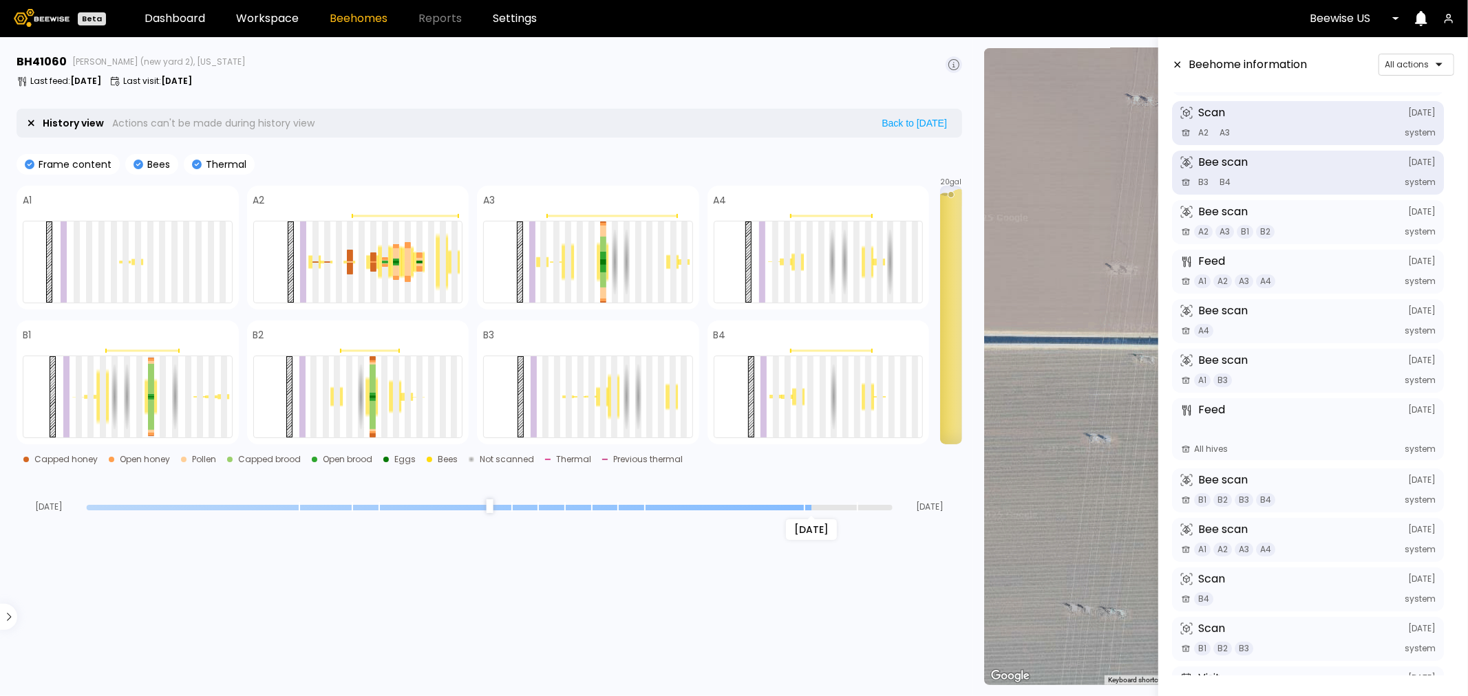
drag, startPoint x: 886, startPoint y: 507, endPoint x: 800, endPoint y: 507, distance: 85.3
type input "*"
click at [800, 507] on input "range" at bounding box center [490, 508] width 806 height 6
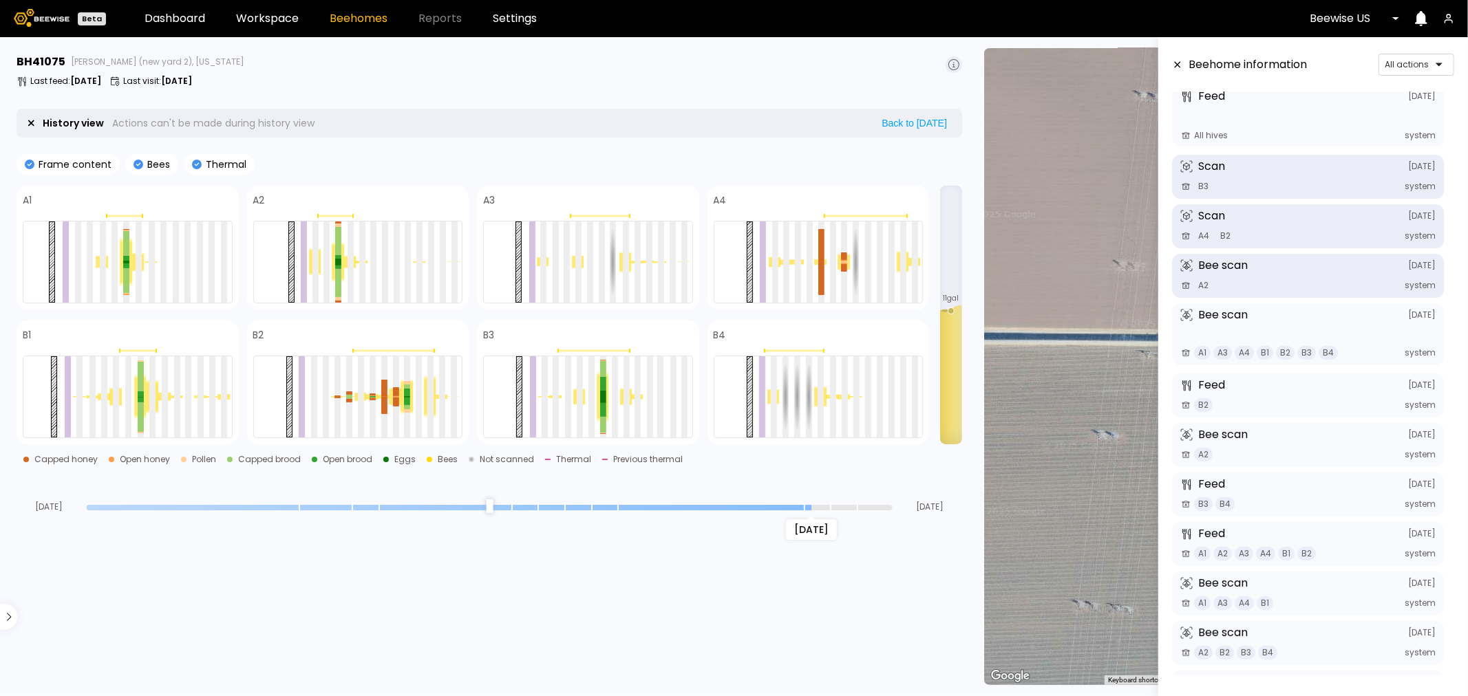
scroll to position [122, 0]
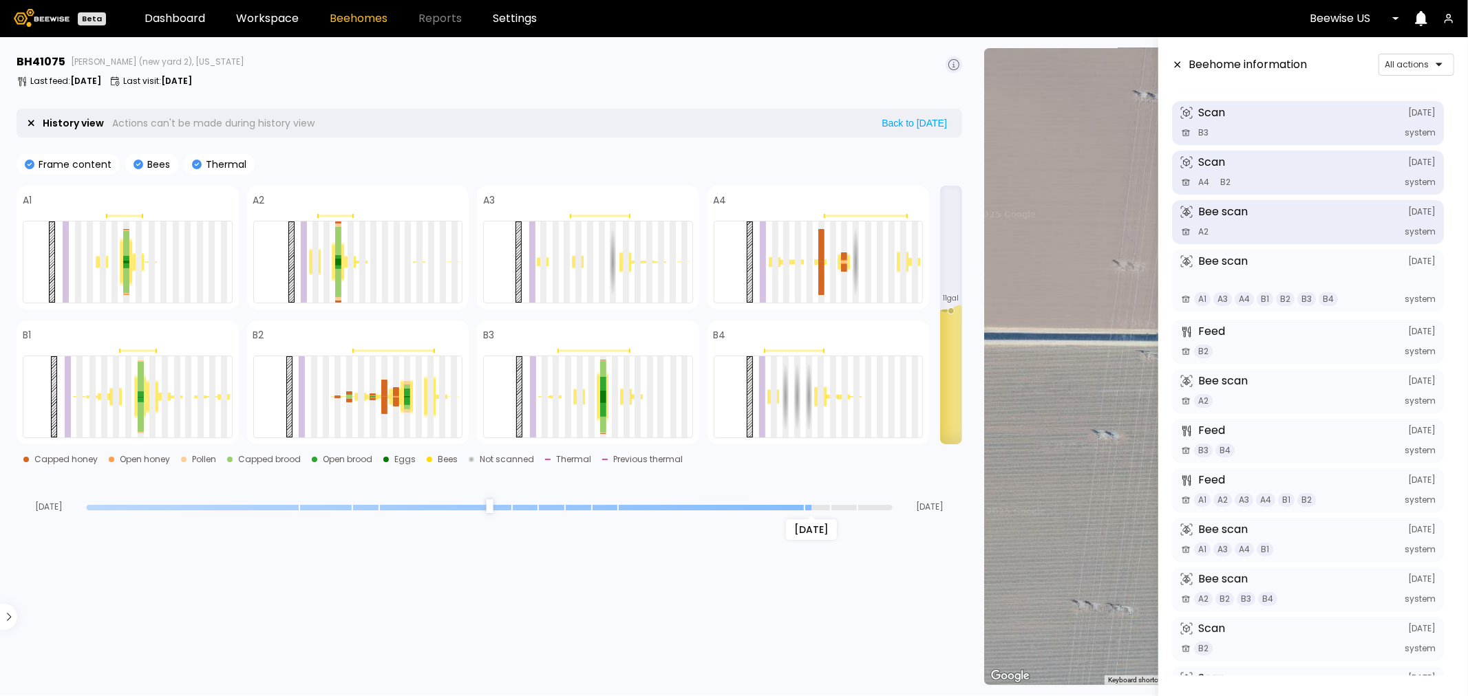
drag, startPoint x: 889, startPoint y: 508, endPoint x: 811, endPoint y: 514, distance: 78.7
type input "*"
click at [811, 511] on input "range" at bounding box center [490, 508] width 806 height 6
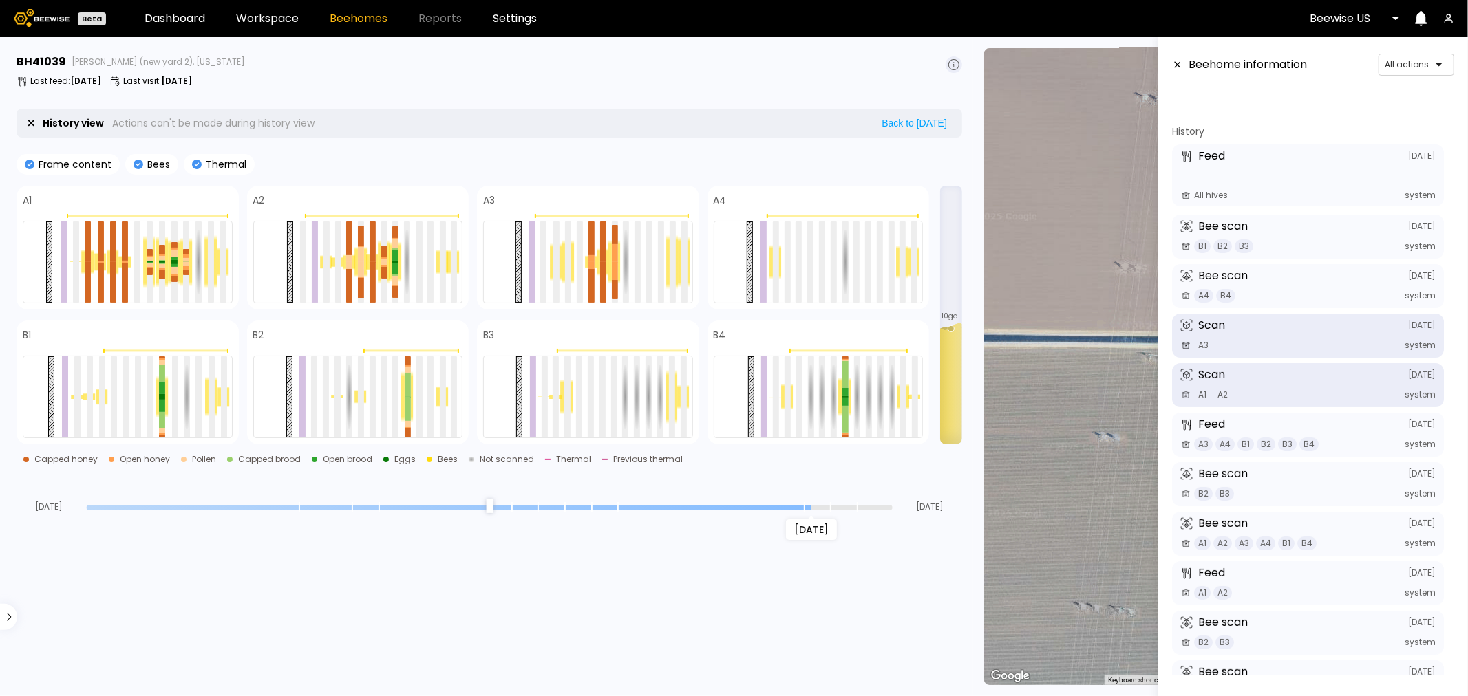
scroll to position [151, 0]
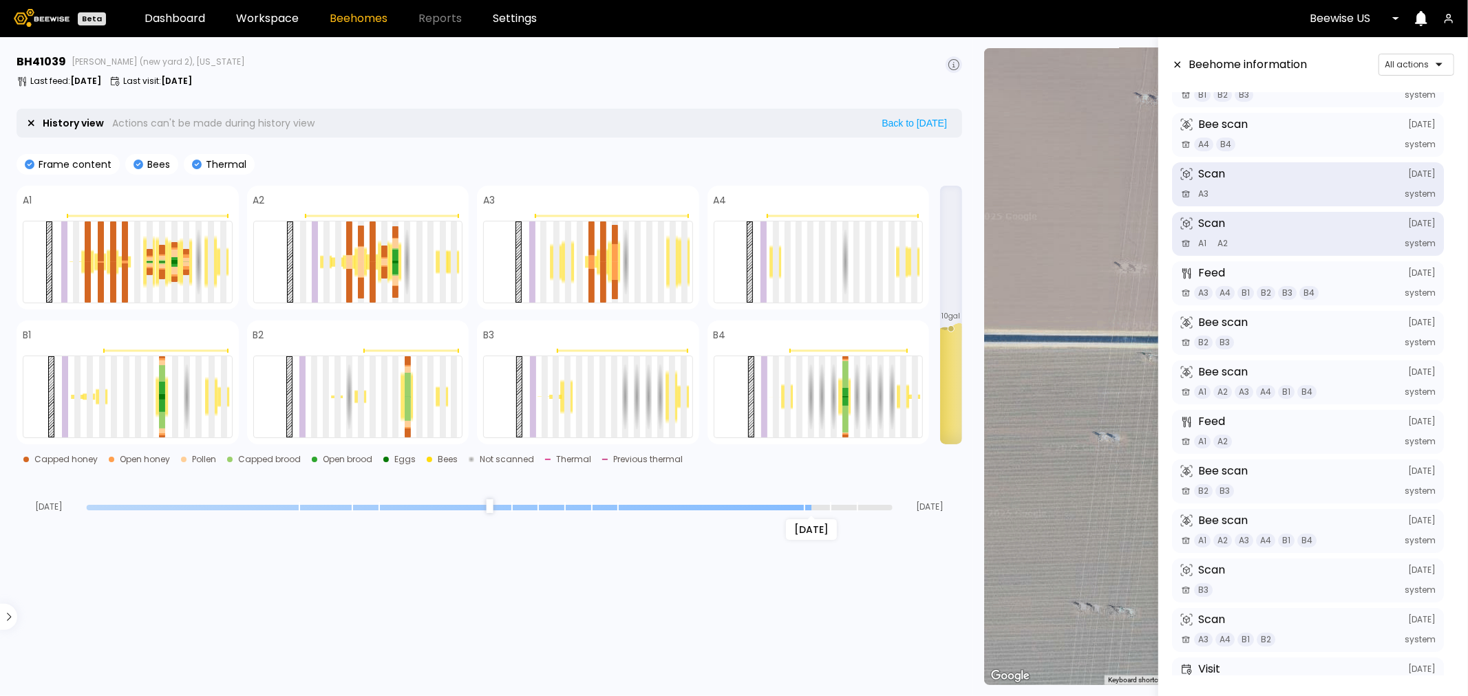
drag, startPoint x: 889, startPoint y: 511, endPoint x: 803, endPoint y: 508, distance: 85.4
type input "*"
click at [803, 508] on input "range" at bounding box center [490, 508] width 806 height 6
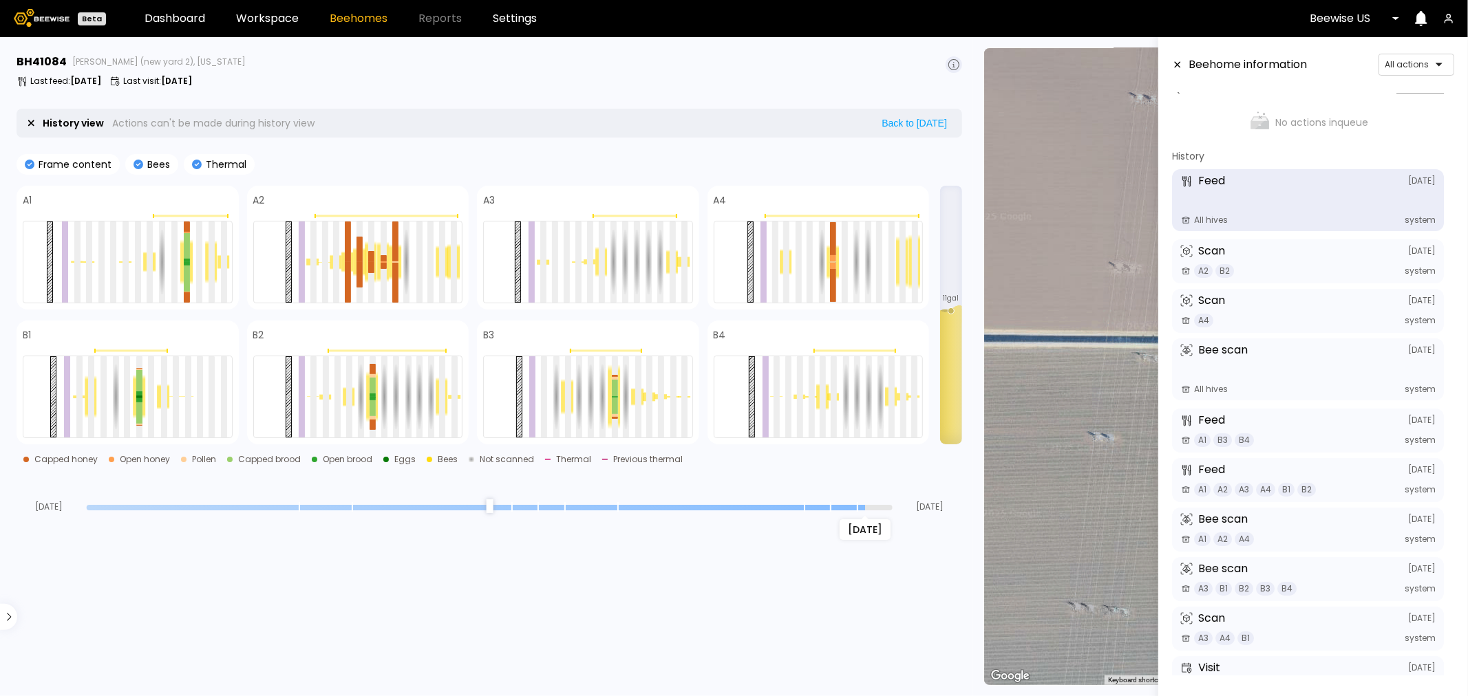
scroll to position [14, 0]
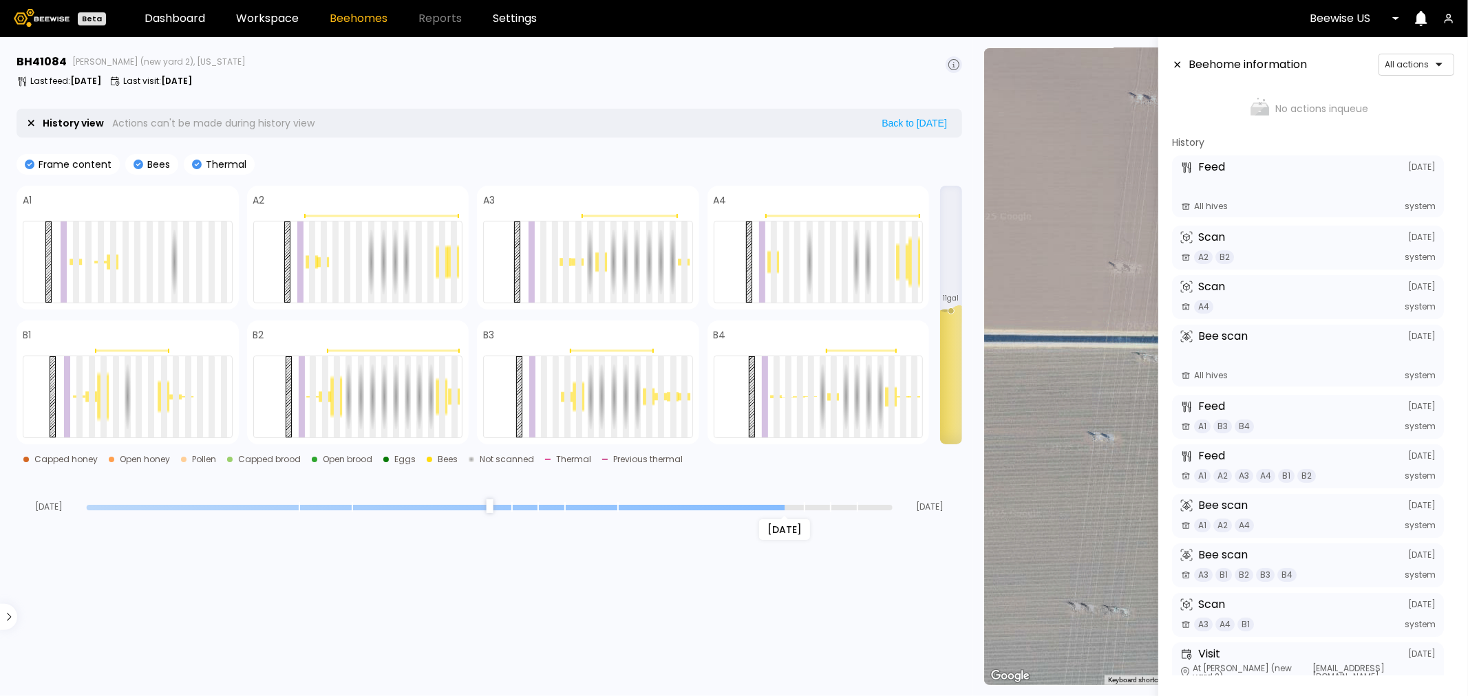
drag, startPoint x: 886, startPoint y: 510, endPoint x: 795, endPoint y: 509, distance: 91.5
click at [795, 509] on input "range" at bounding box center [490, 508] width 806 height 6
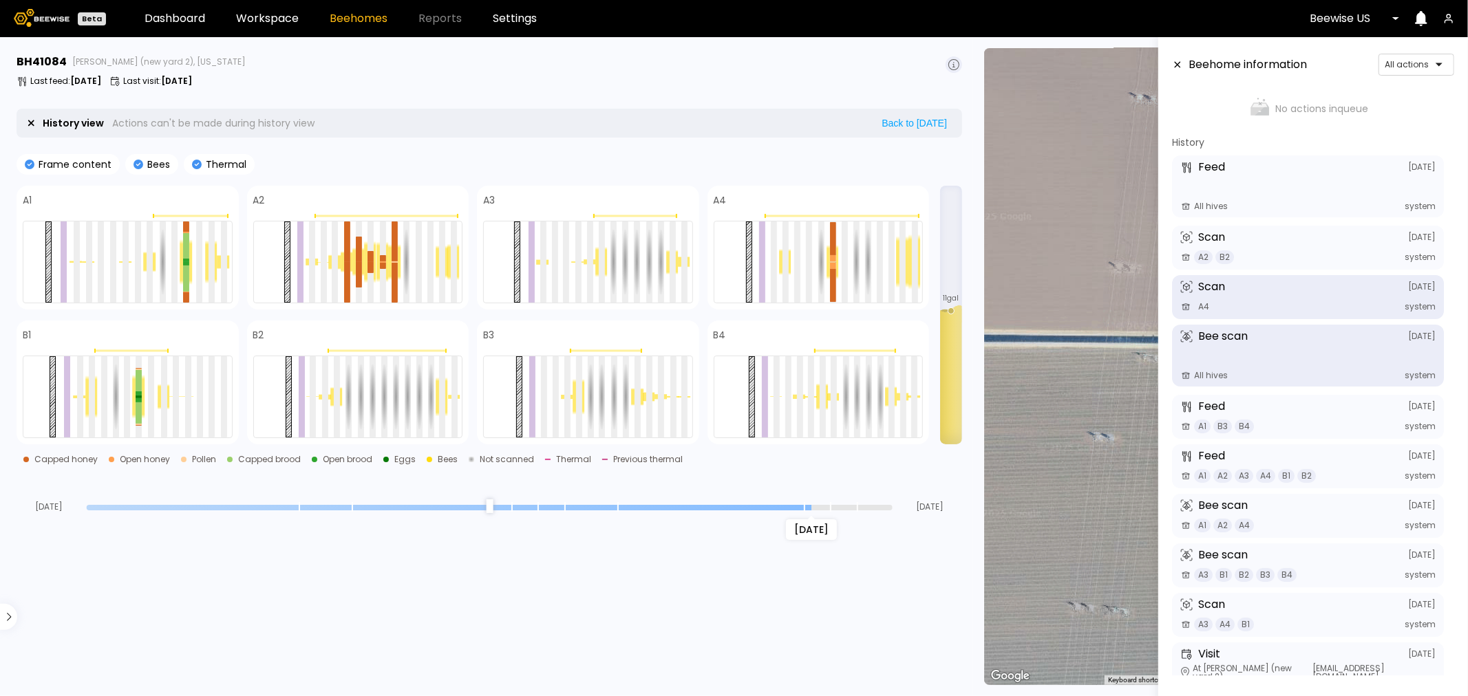
drag, startPoint x: 779, startPoint y: 510, endPoint x: 802, endPoint y: 511, distance: 22.8
type input "*"
click at [802, 511] on input "range" at bounding box center [490, 508] width 806 height 6
